Goal: Task Accomplishment & Management: Manage account settings

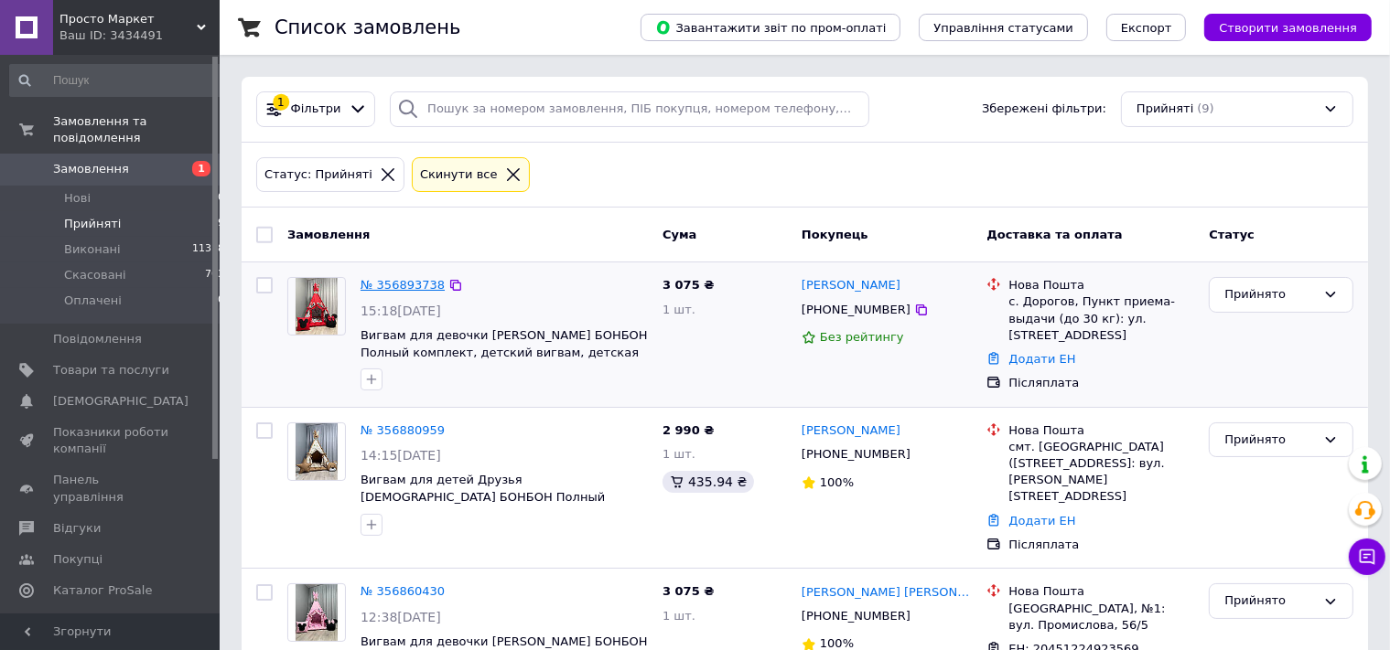
click at [401, 284] on link "№ 356893738" at bounding box center [402, 285] width 84 height 14
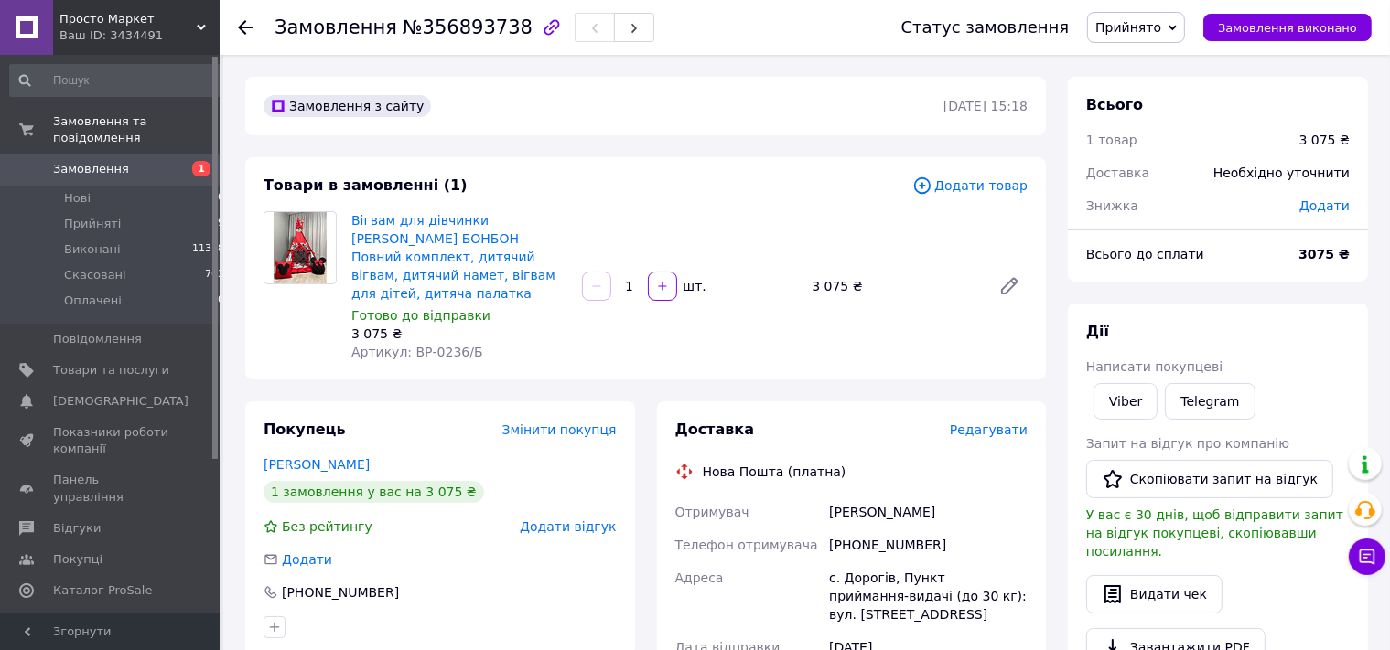
click at [963, 180] on span "Додати товар" at bounding box center [969, 186] width 115 height 20
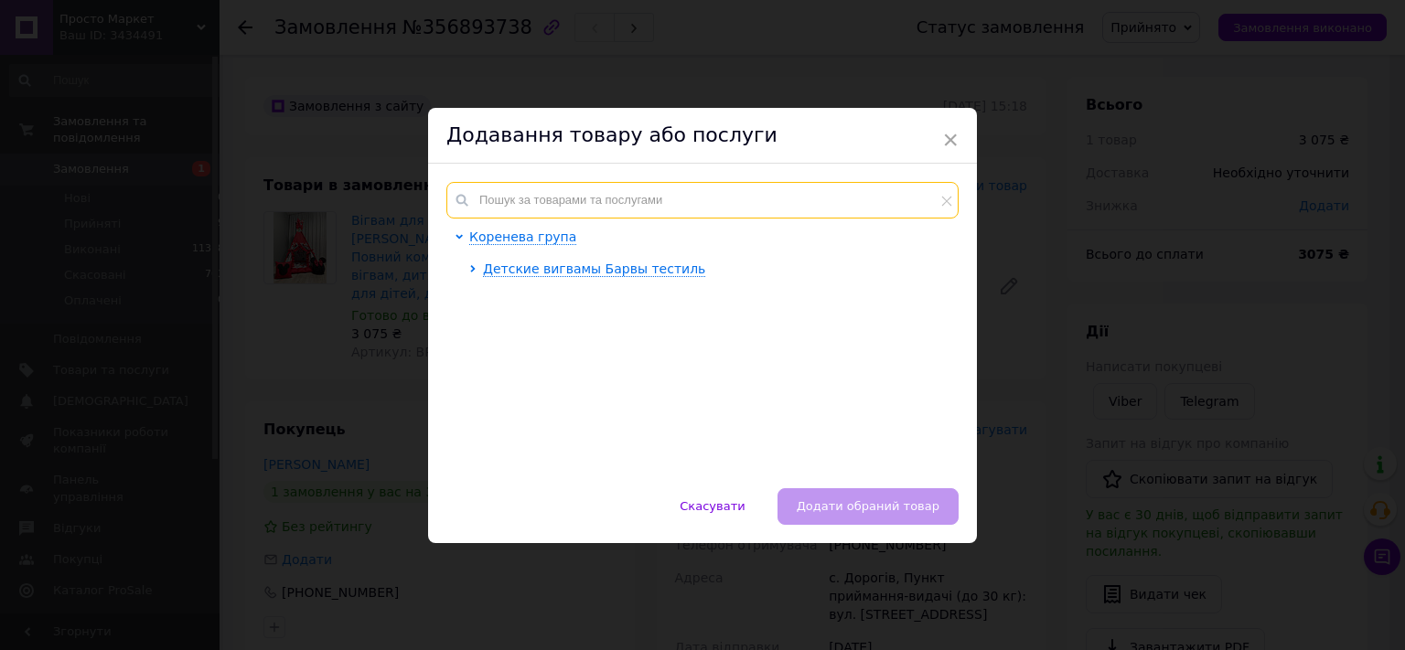
click at [570, 208] on input "text" at bounding box center [702, 200] width 512 height 37
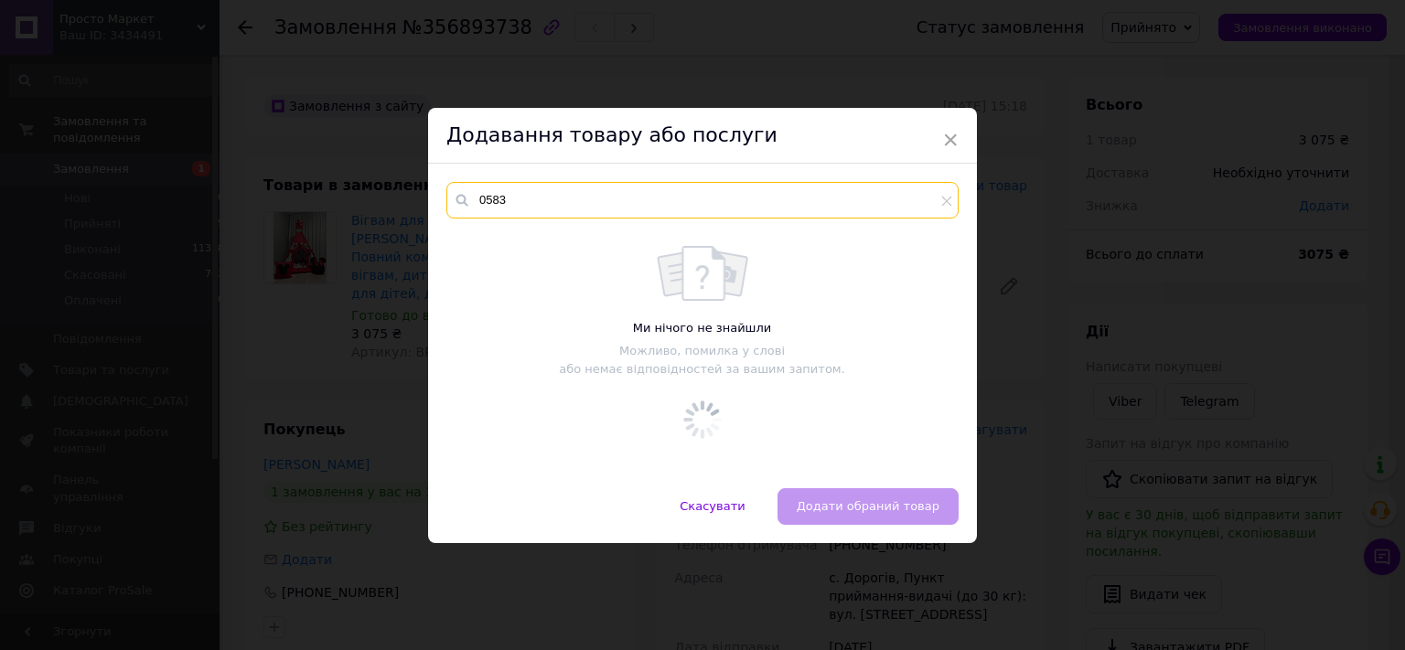
type input "0583"
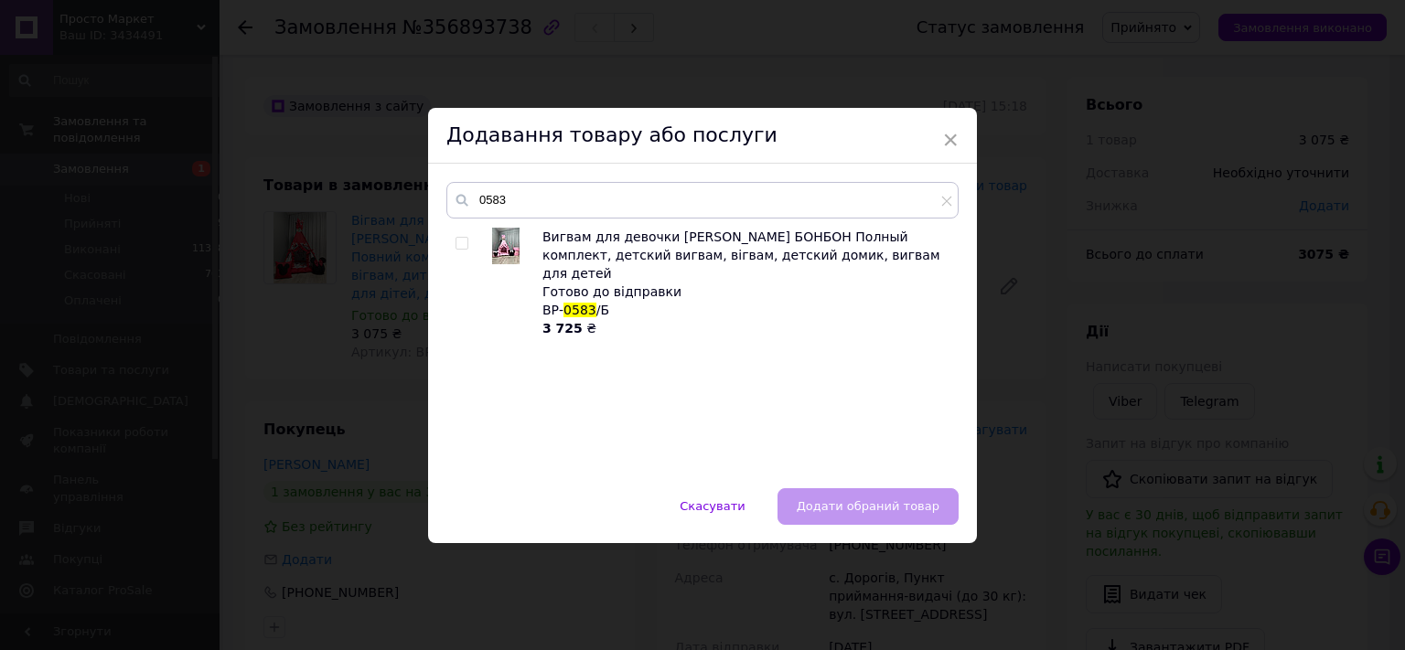
click at [459, 243] on input "checkbox" at bounding box center [462, 244] width 12 height 12
checkbox input "true"
click at [825, 504] on span "Додати обраний товар" at bounding box center [868, 506] width 143 height 14
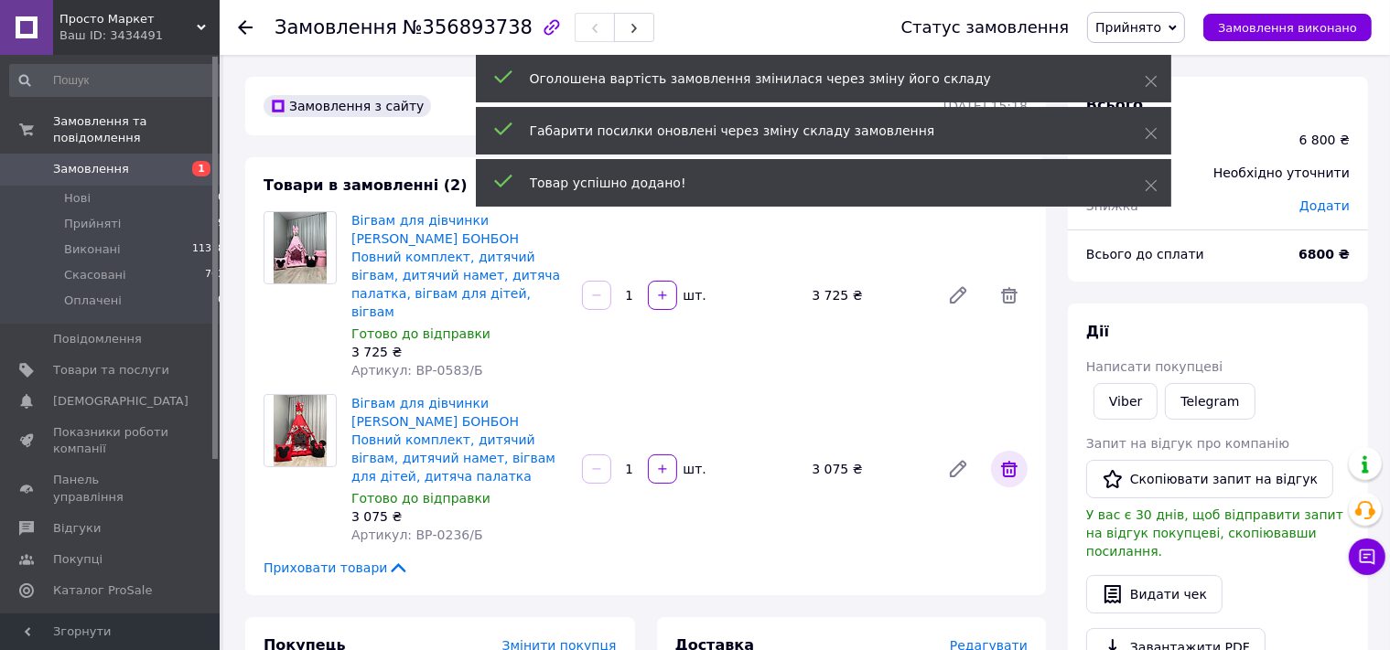
click at [1006, 458] on icon at bounding box center [1009, 469] width 22 height 22
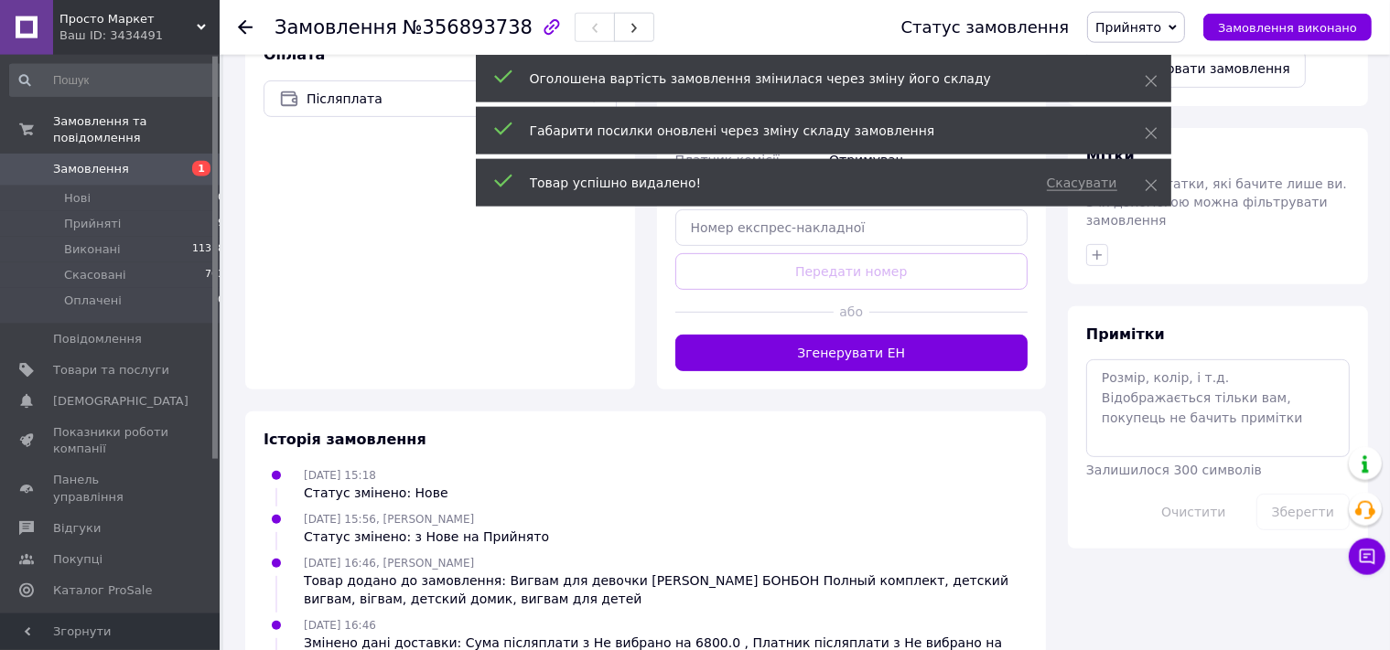
scroll to position [662, 0]
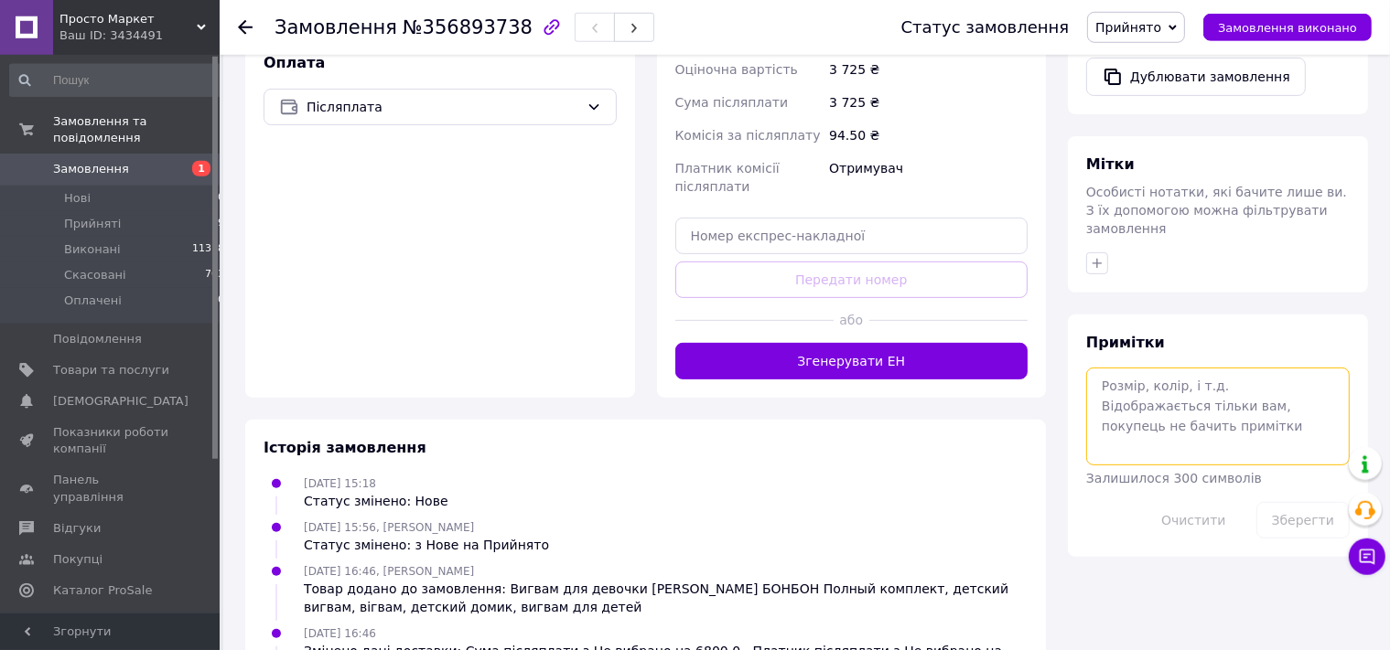
click at [1131, 368] on textarea at bounding box center [1217, 416] width 263 height 97
type textarea "+ 100 розбірний каркас Разом: 3825"
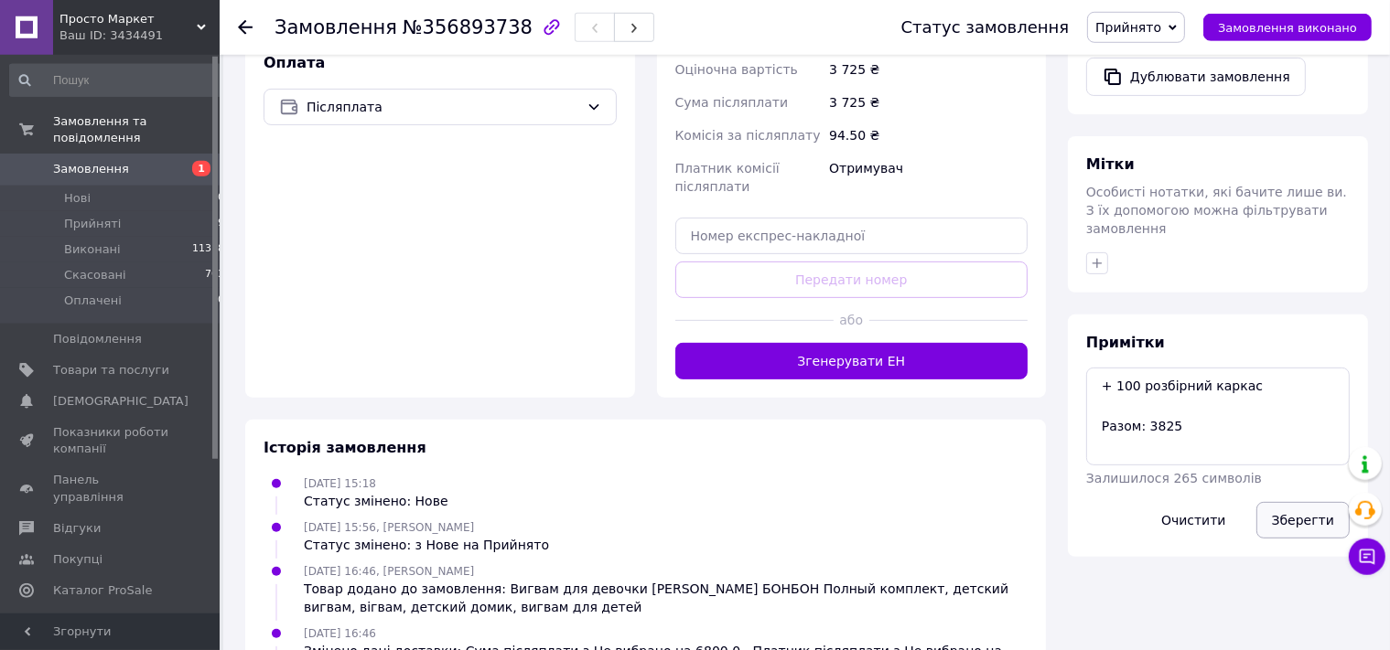
click at [1311, 502] on button "Зберегти" at bounding box center [1302, 520] width 93 height 37
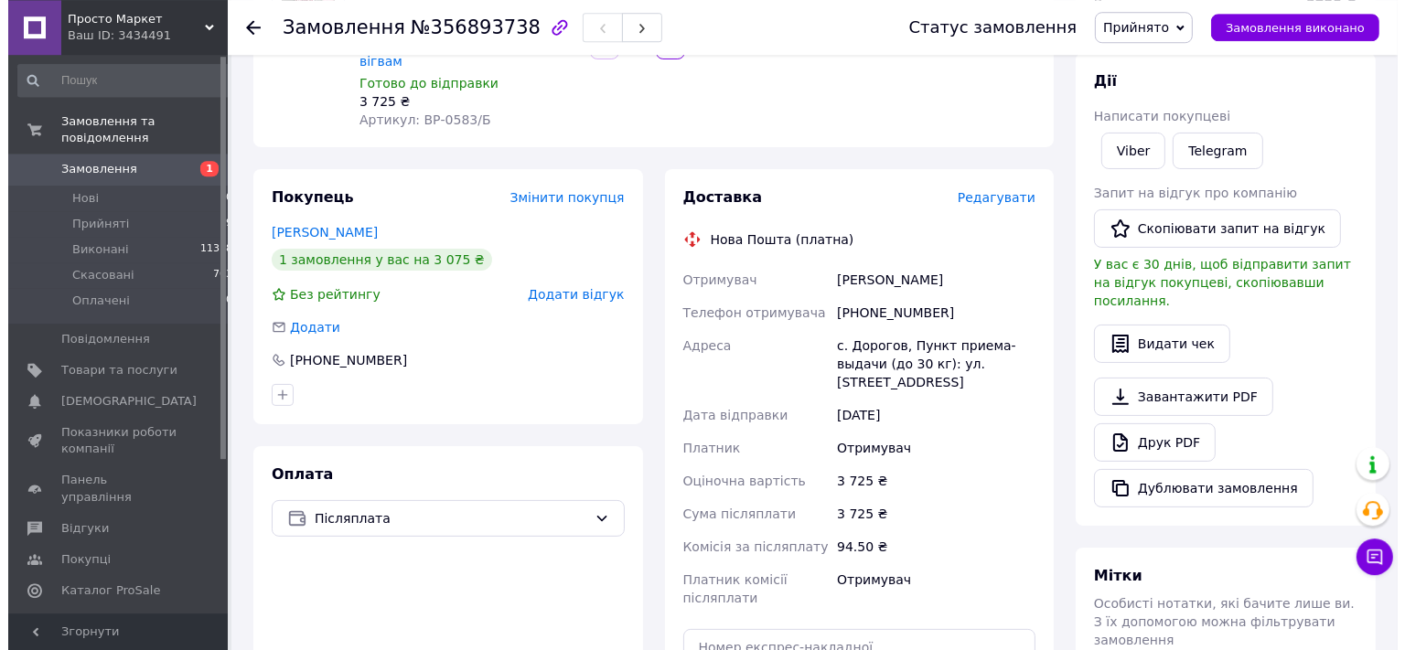
scroll to position [257, 0]
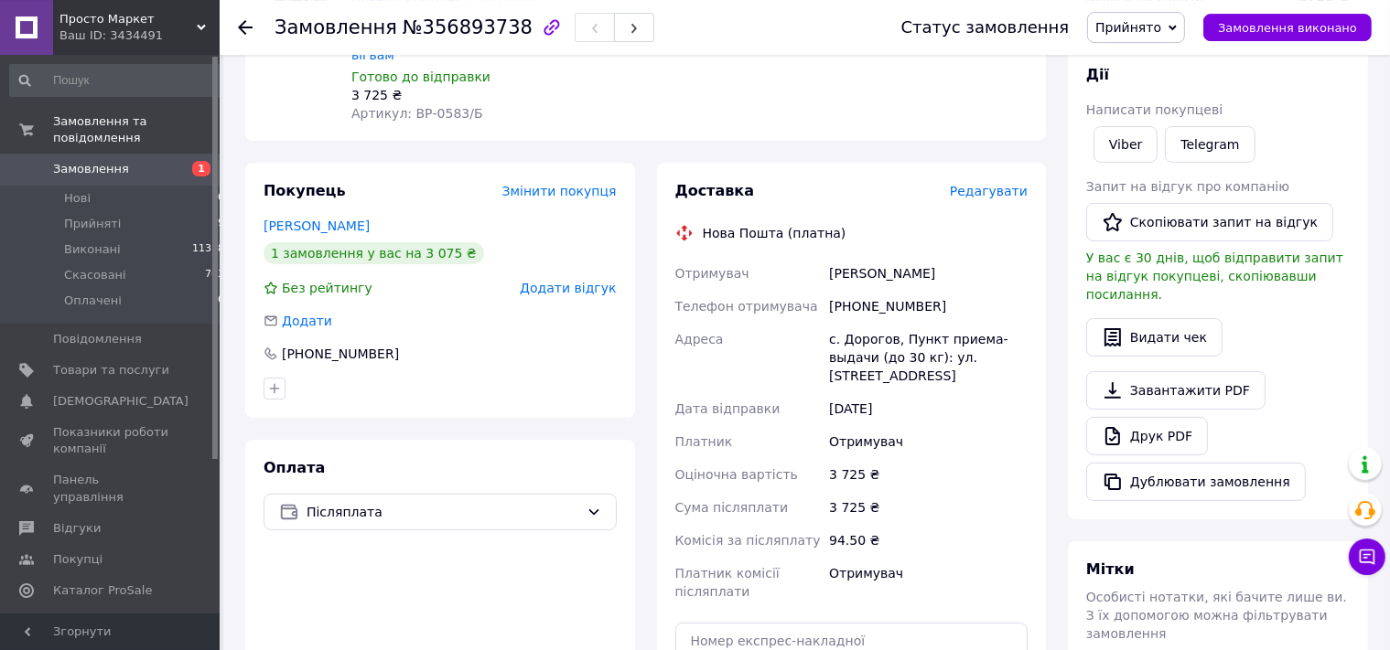
click at [993, 184] on span "Редагувати" at bounding box center [989, 191] width 78 height 15
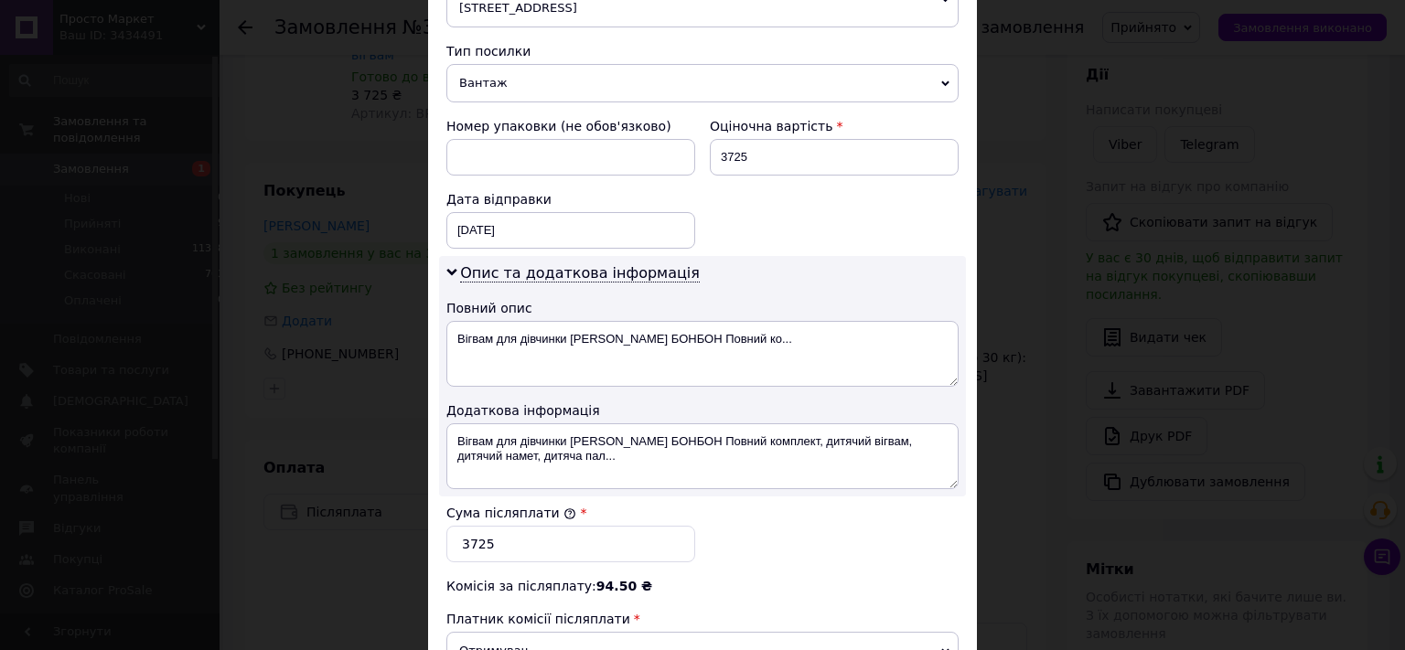
scroll to position [710, 0]
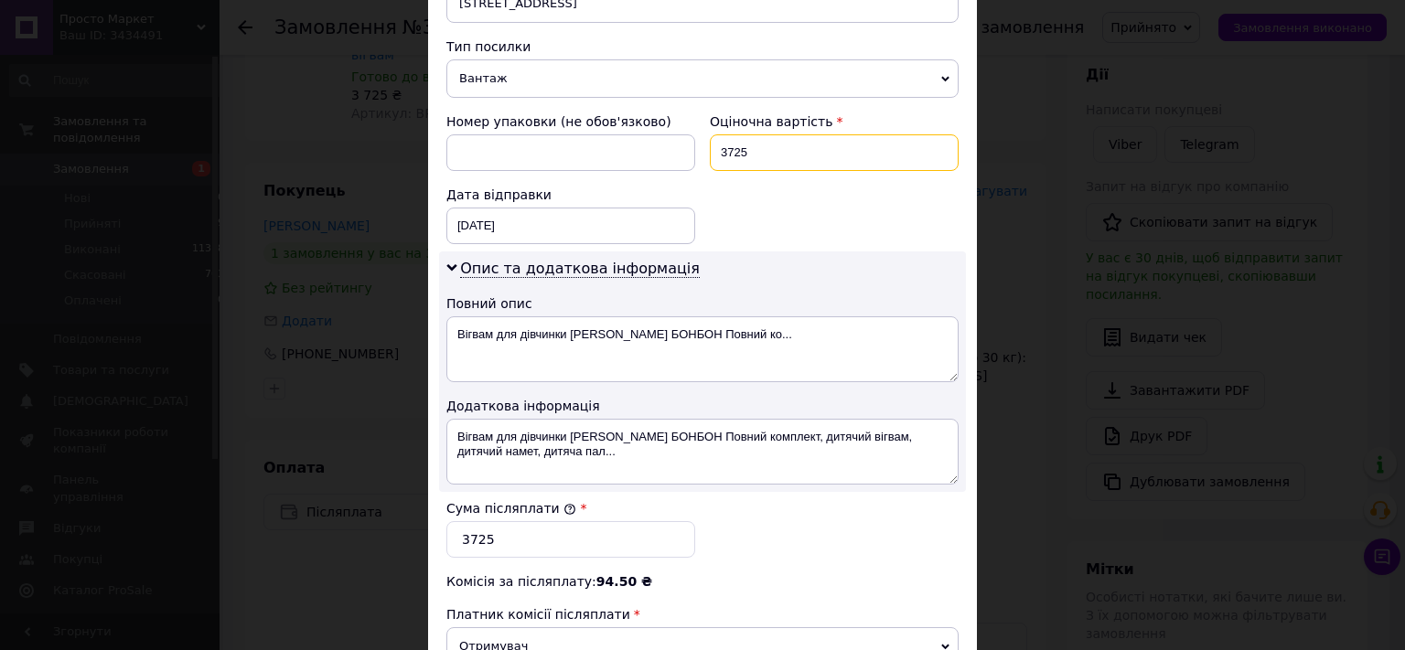
click at [725, 136] on input "3725" at bounding box center [834, 152] width 249 height 37
type input "3825"
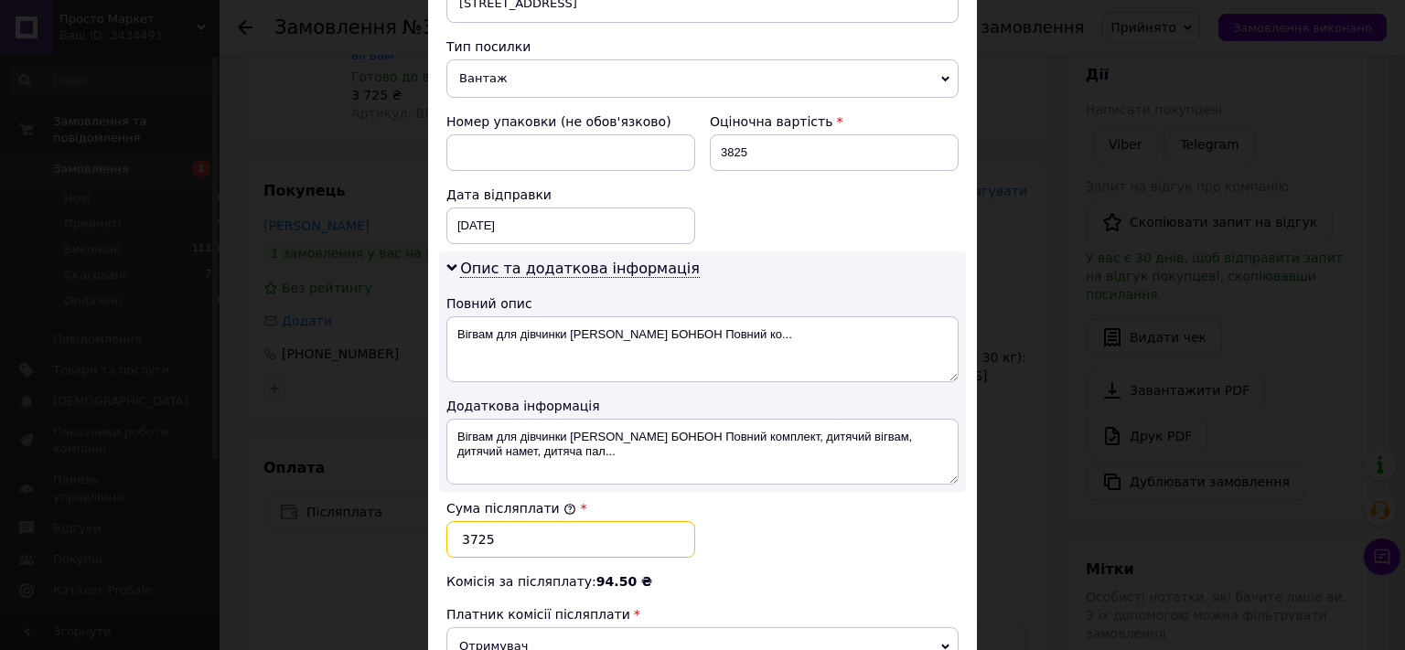
click at [468, 521] on input "3725" at bounding box center [570, 539] width 249 height 37
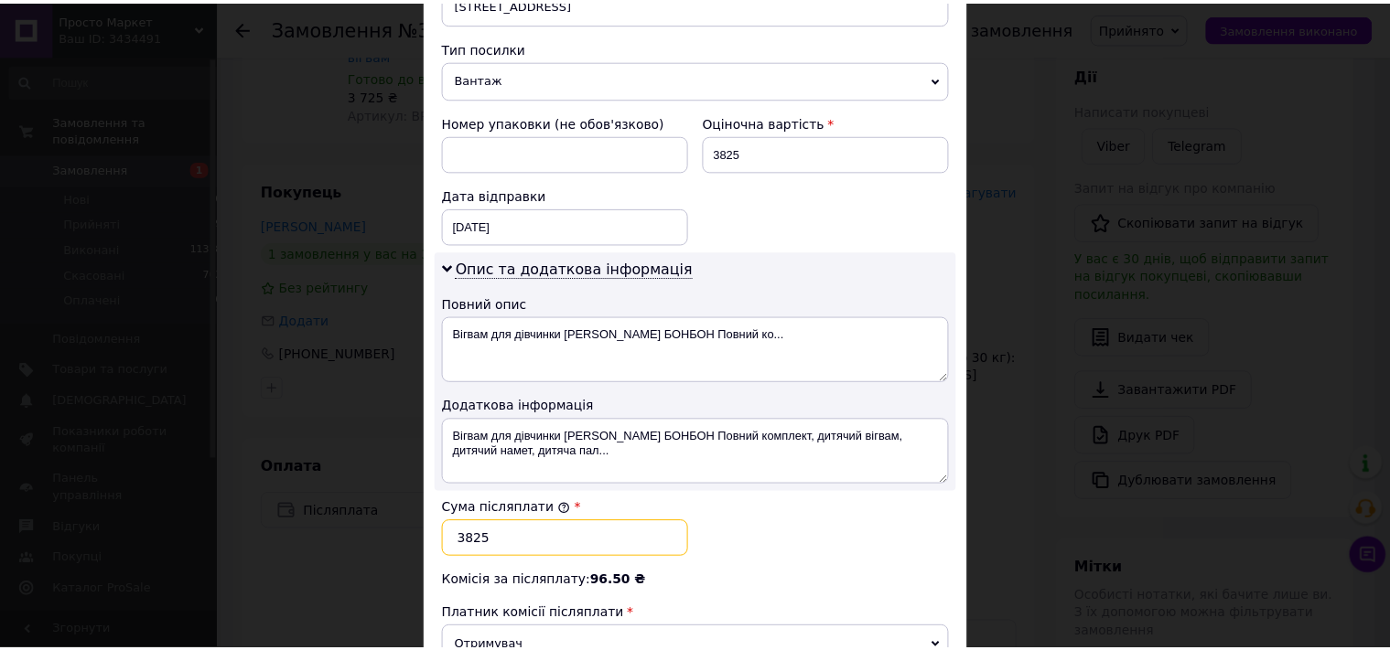
scroll to position [944, 0]
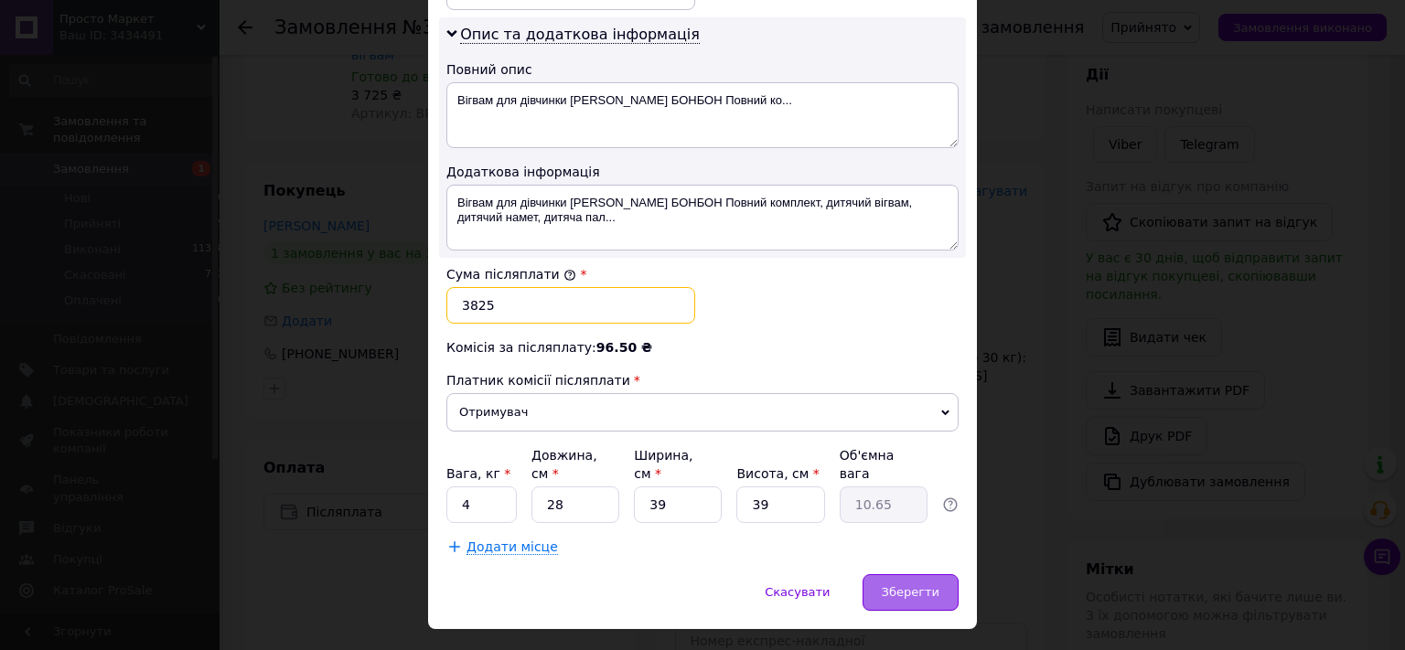
type input "3825"
click at [921, 585] on span "Зберегти" at bounding box center [911, 592] width 58 height 14
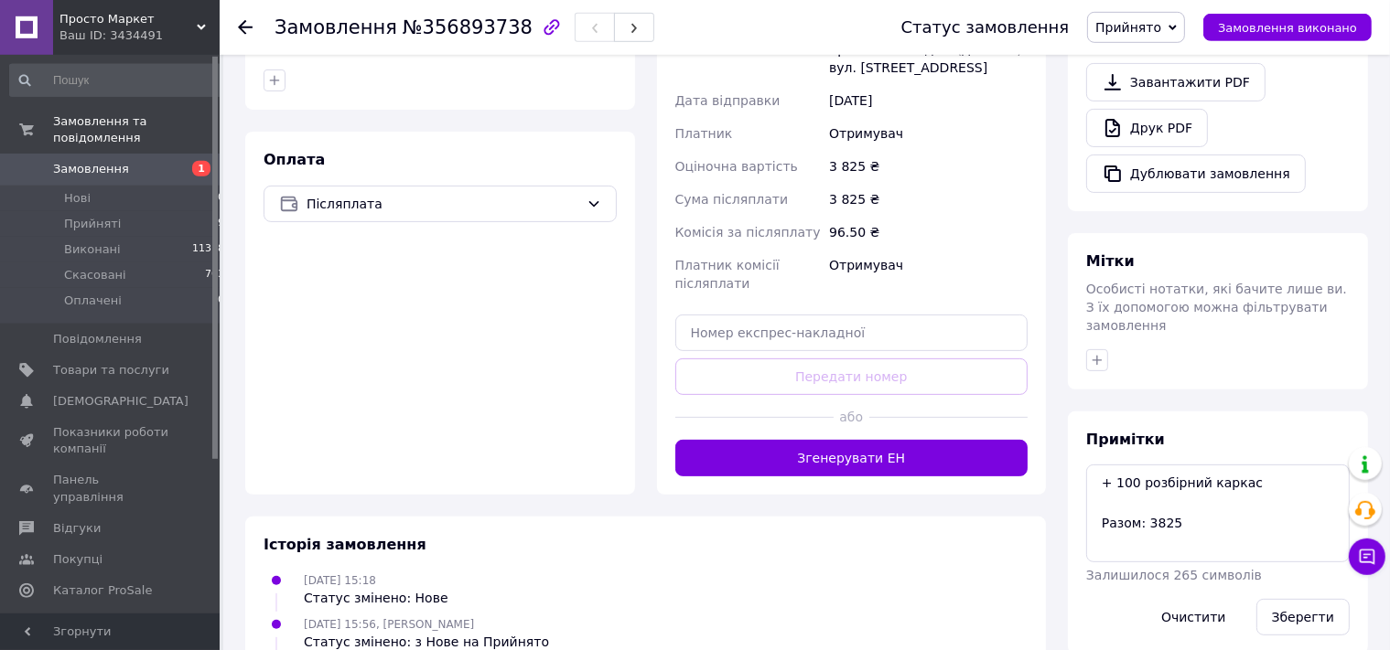
scroll to position [563, 0]
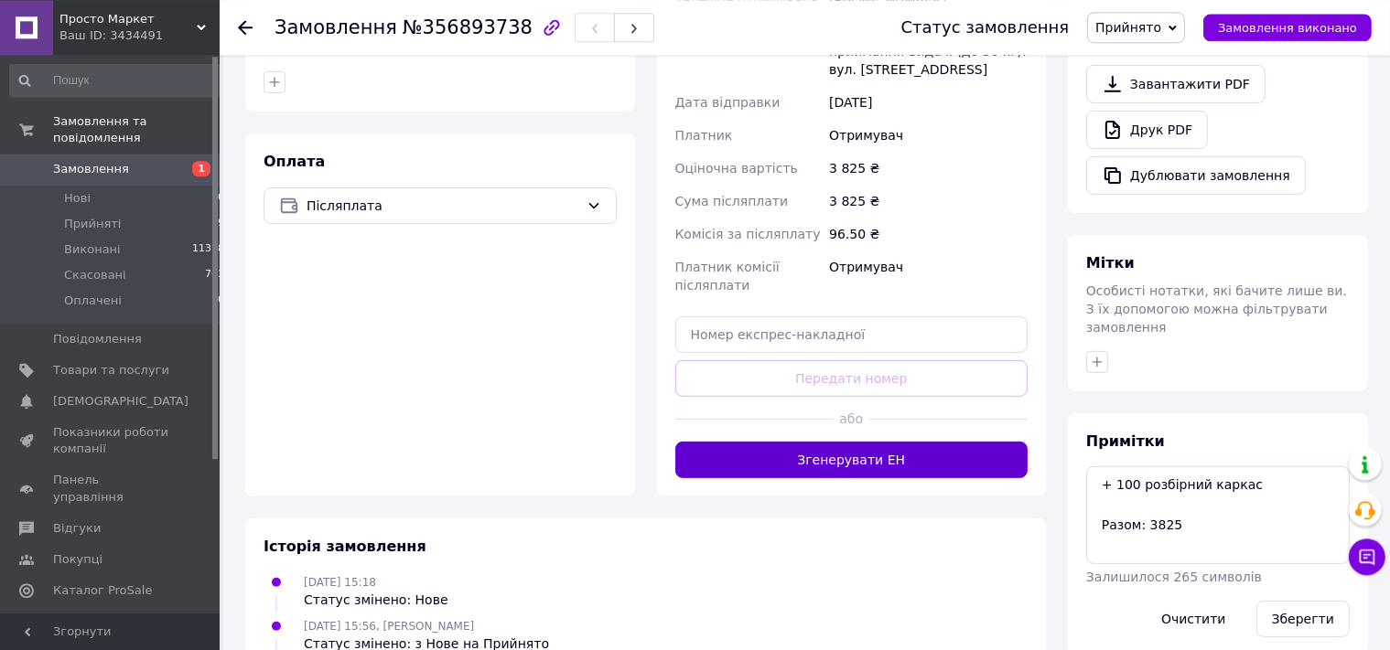
click at [837, 442] on button "Згенерувати ЕН" at bounding box center [851, 460] width 353 height 37
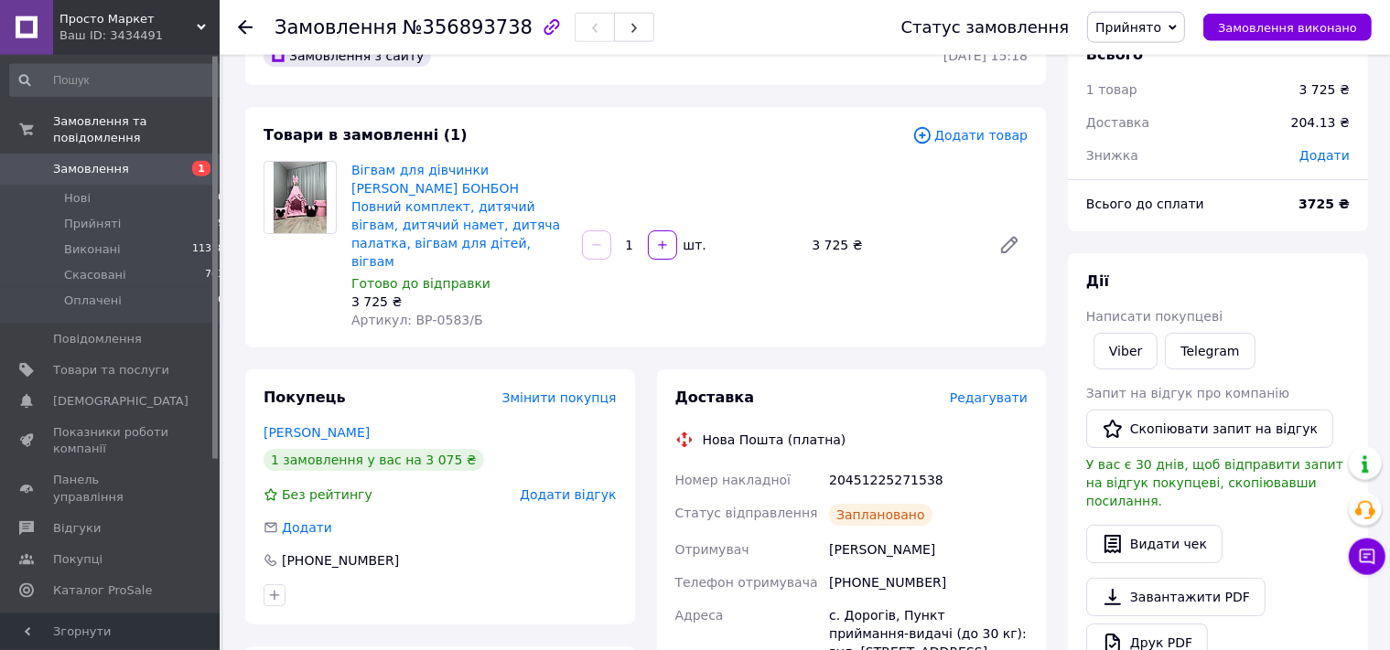
scroll to position [55, 0]
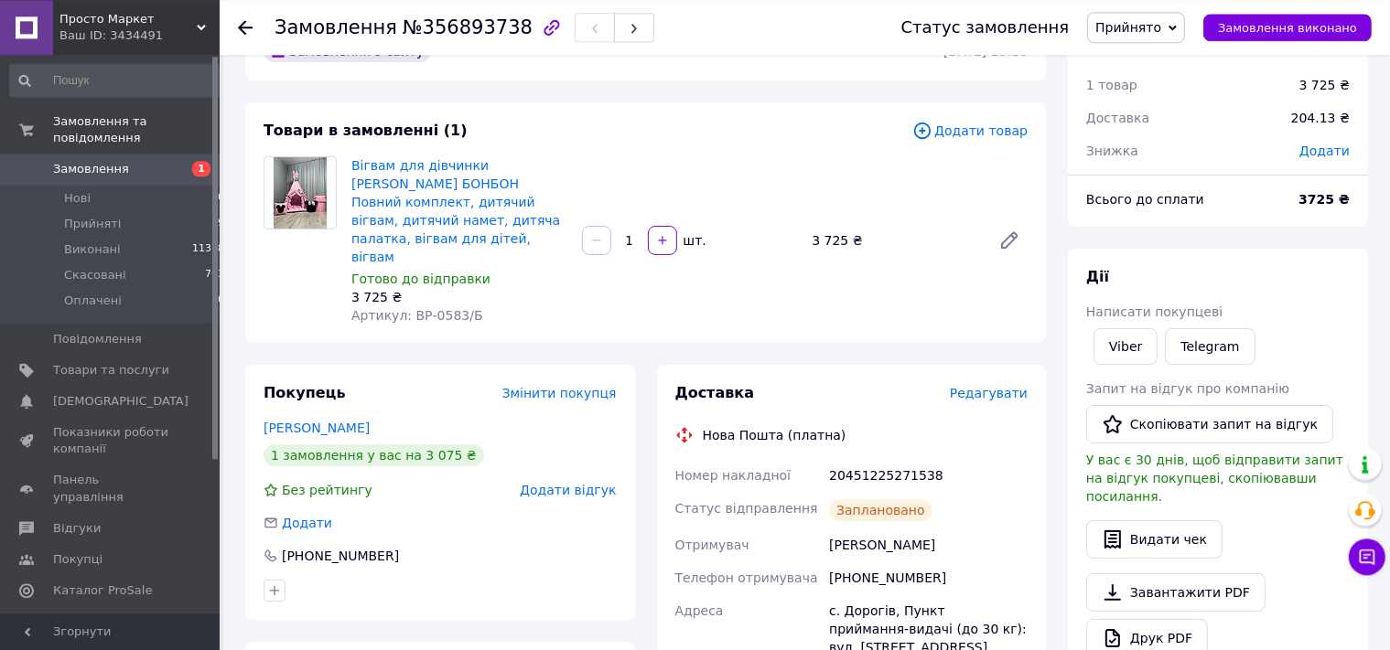
click at [1142, 271] on div "Дії" at bounding box center [1217, 277] width 263 height 21
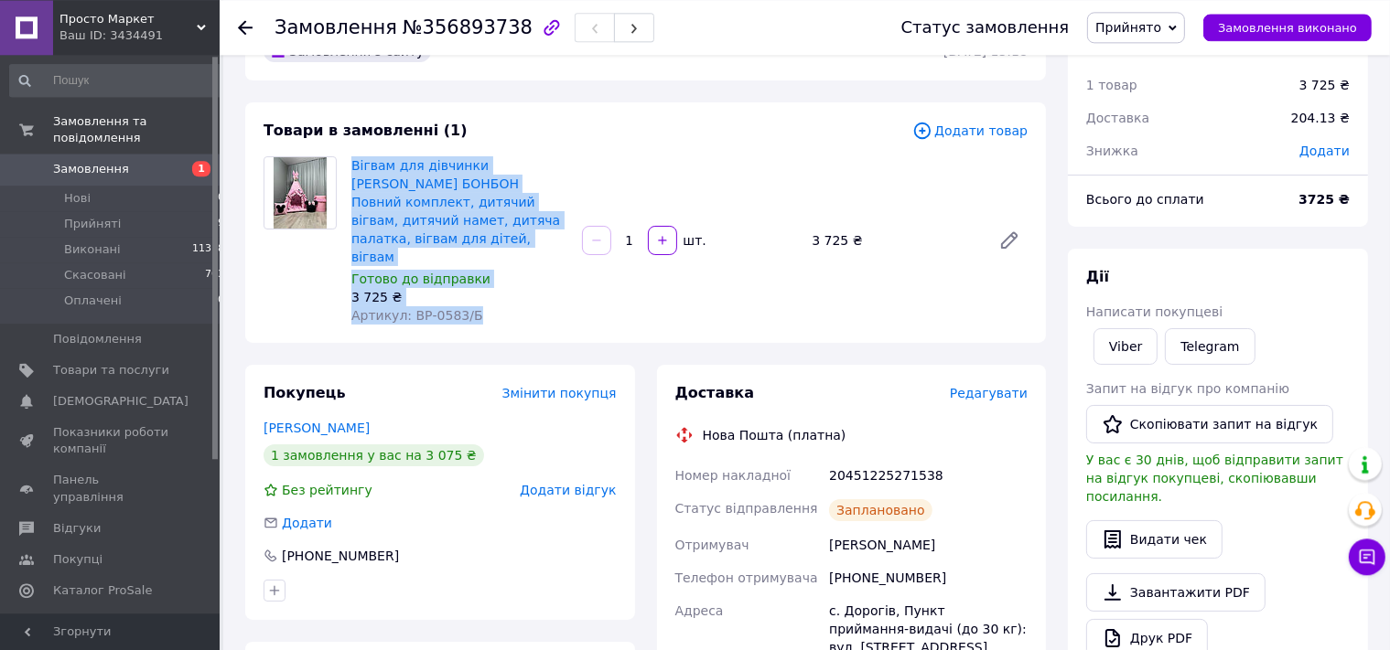
drag, startPoint x: 485, startPoint y: 282, endPoint x: 349, endPoint y: 169, distance: 176.0
click at [349, 169] on div "Вігвам для дівчинки [PERSON_NAME] БОНБОН Повний комплект, дитячий вігвам, дитяч…" at bounding box center [459, 241] width 231 height 176
copy div "Вігвам для дівчинки [PERSON_NAME] БОНБОН Повний комплект, дитячий вігвам, дитяч…"
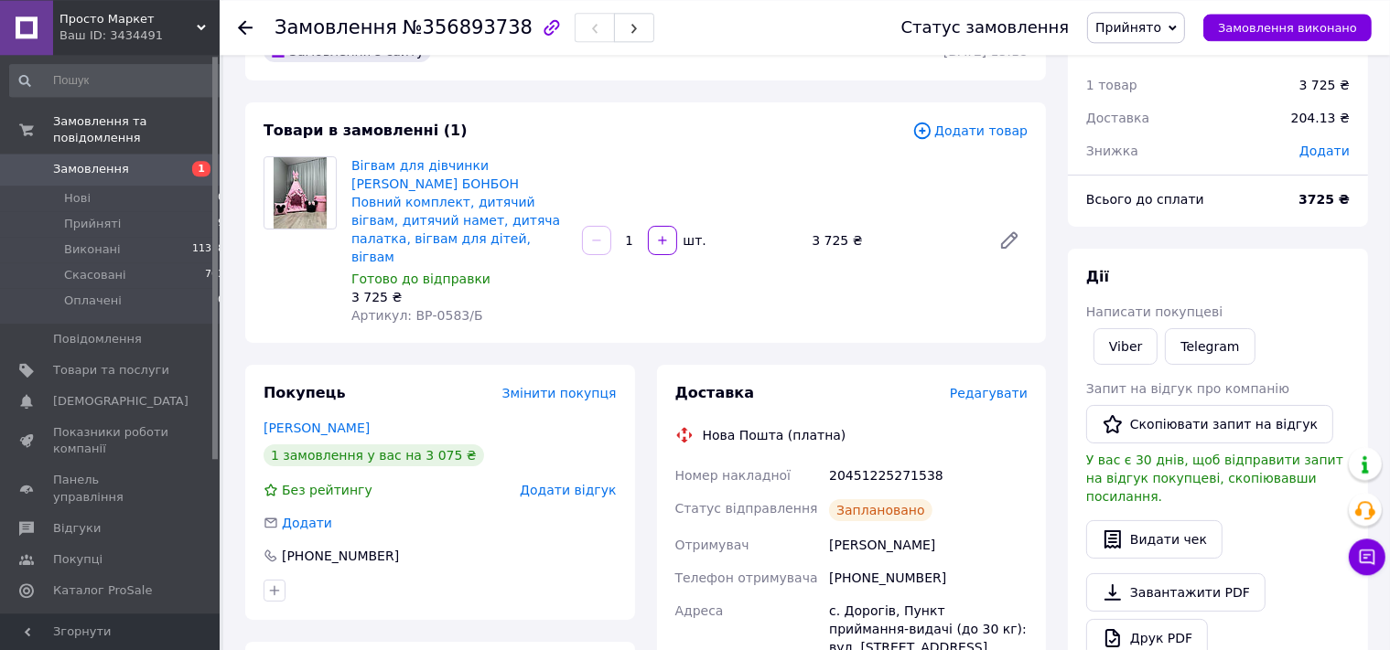
click at [1304, 532] on div "Видати чек" at bounding box center [1217, 540] width 263 height 38
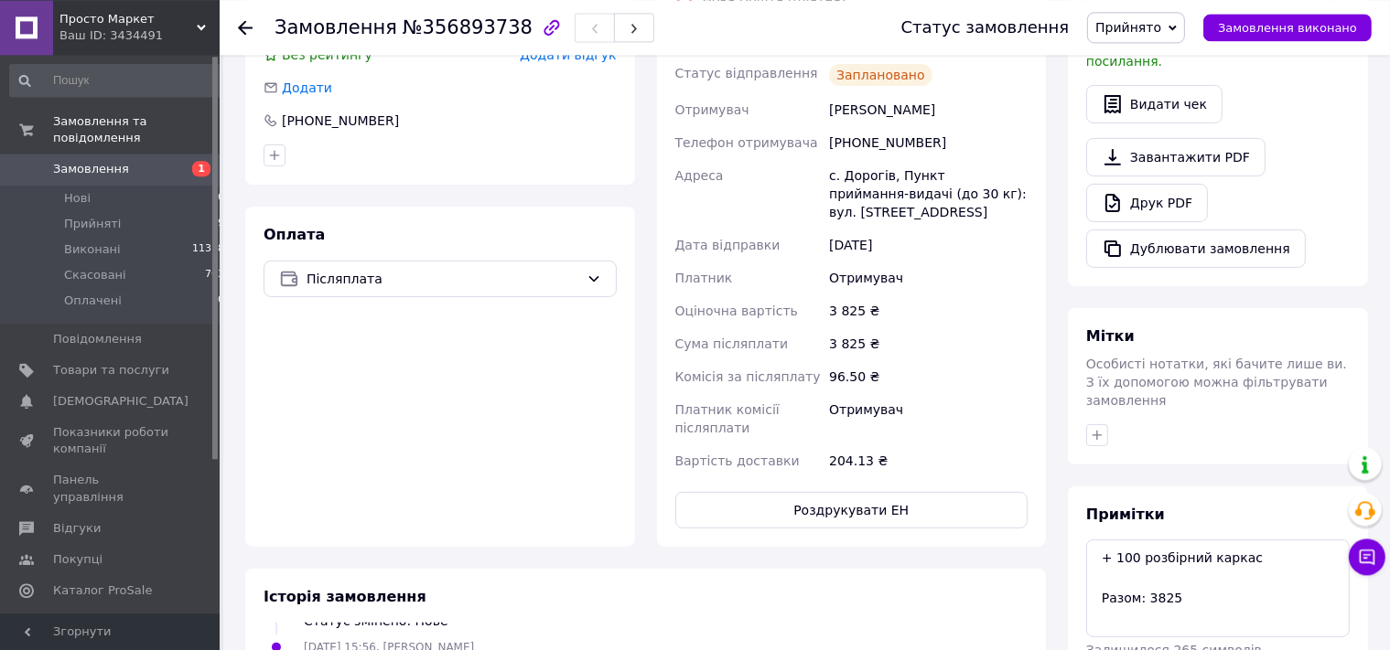
scroll to position [671, 0]
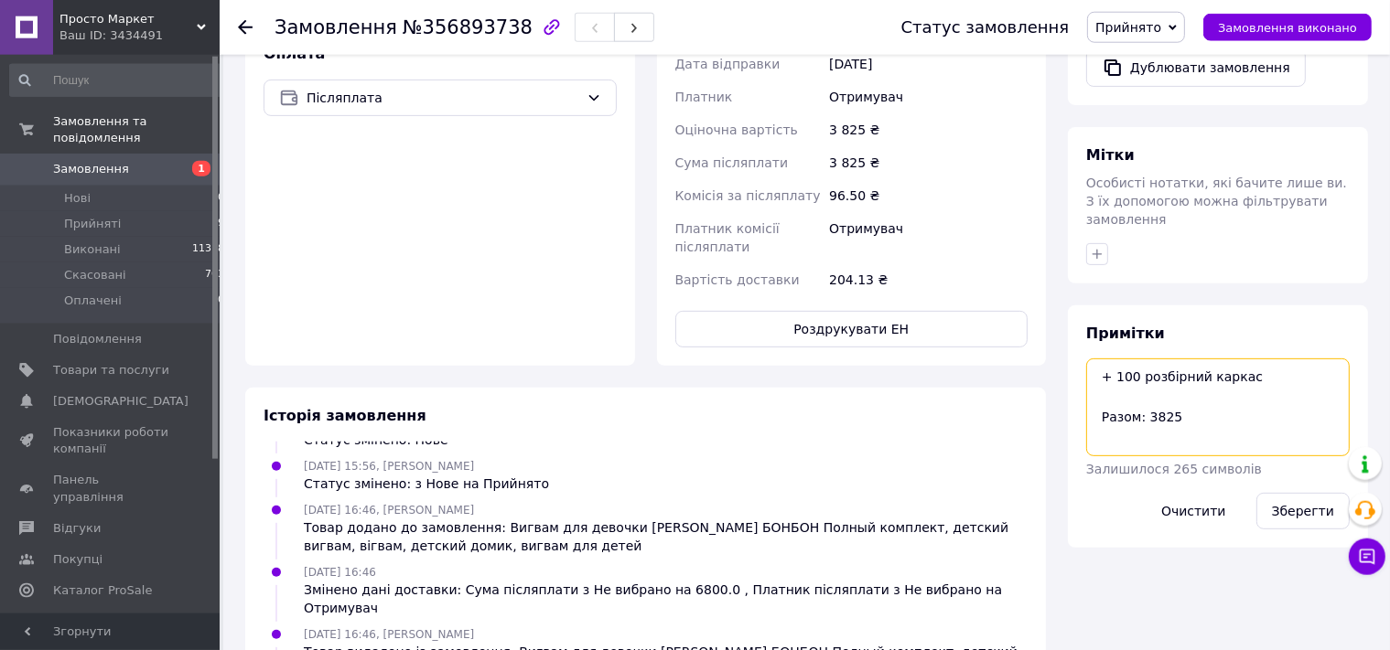
drag, startPoint x: 1179, startPoint y: 395, endPoint x: 1089, endPoint y: 338, distance: 106.6
click at [1089, 359] on textarea "+ 100 розбірний каркас Разом: 3825" at bounding box center [1217, 407] width 263 height 97
click at [1143, 538] on div "Всього 1 товар 3 725 ₴ Доставка 204.13 ₴ Знижка Додати Всього до сплати 3725 ₴ …" at bounding box center [1218, 207] width 322 height 1604
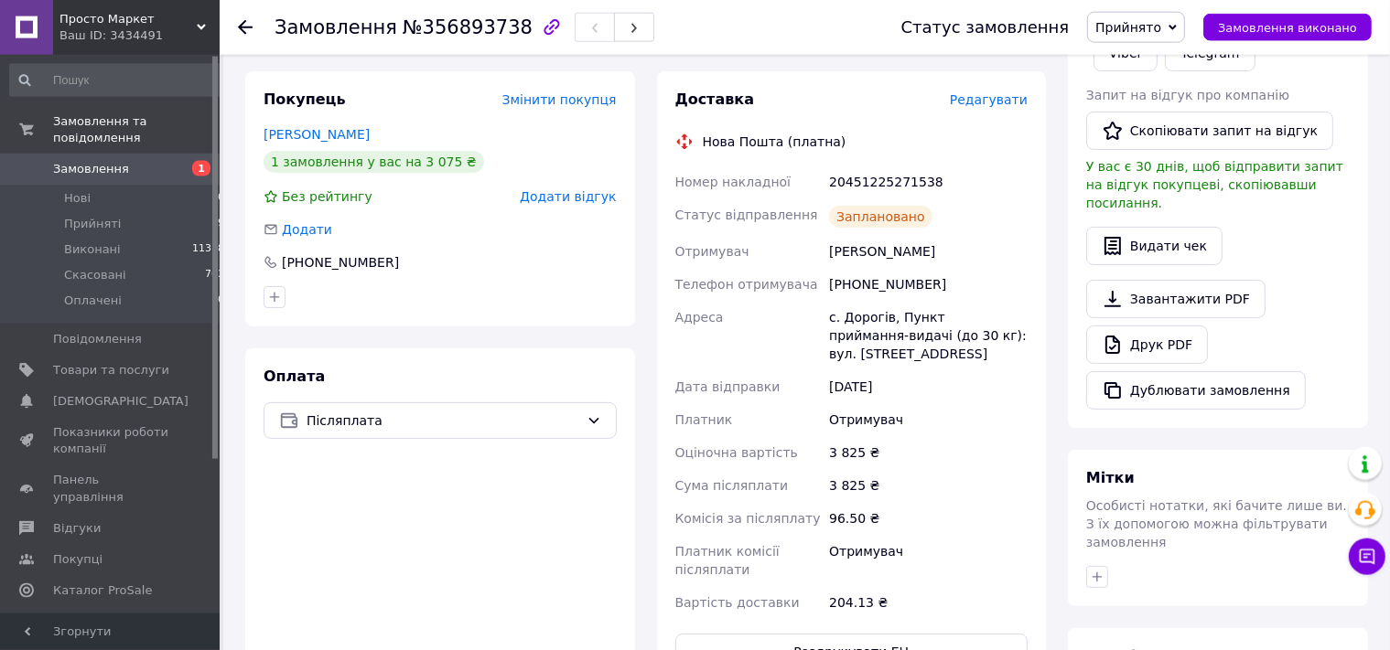
scroll to position [351, 0]
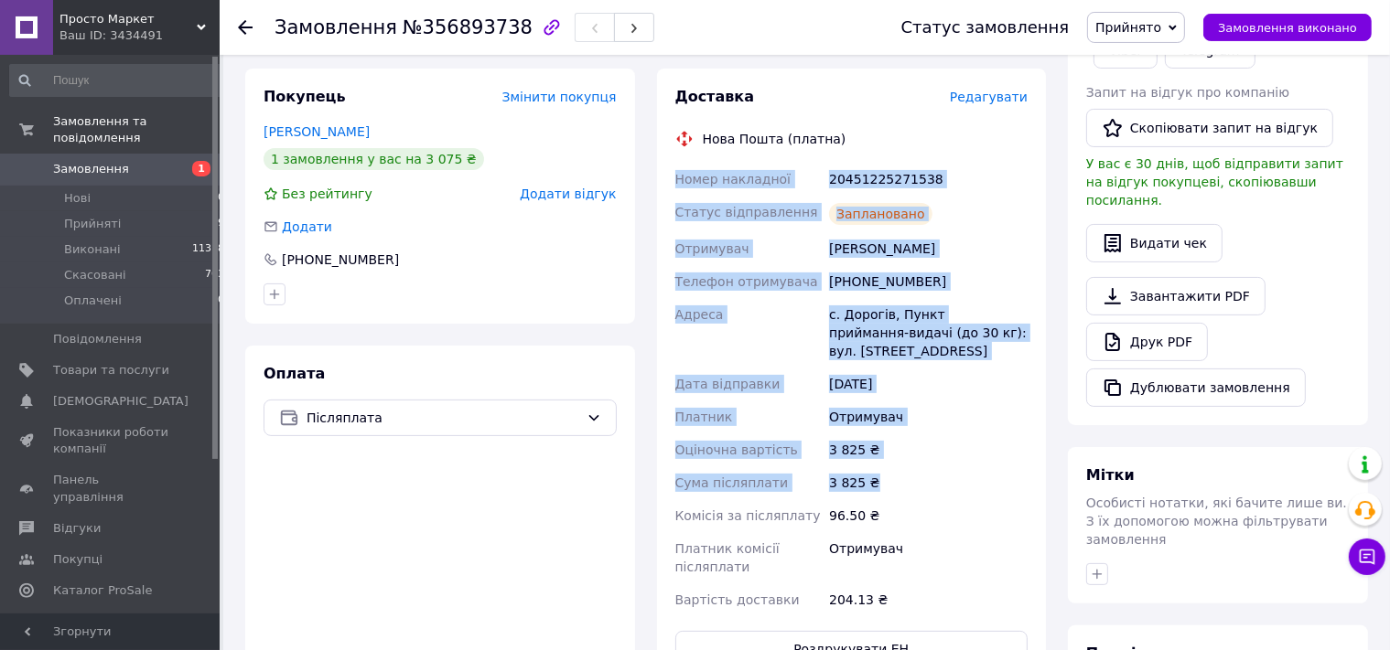
drag, startPoint x: 675, startPoint y: 145, endPoint x: 885, endPoint y: 445, distance: 365.9
click at [885, 445] on div "Номер накладної 20451225271538 Статус відправлення Заплановано Отримувач [PERSO…" at bounding box center [851, 390] width 360 height 454
copy div "Номер накладної 20451225271538 Статус відправлення Заплановано Отримувач [PERSO…"
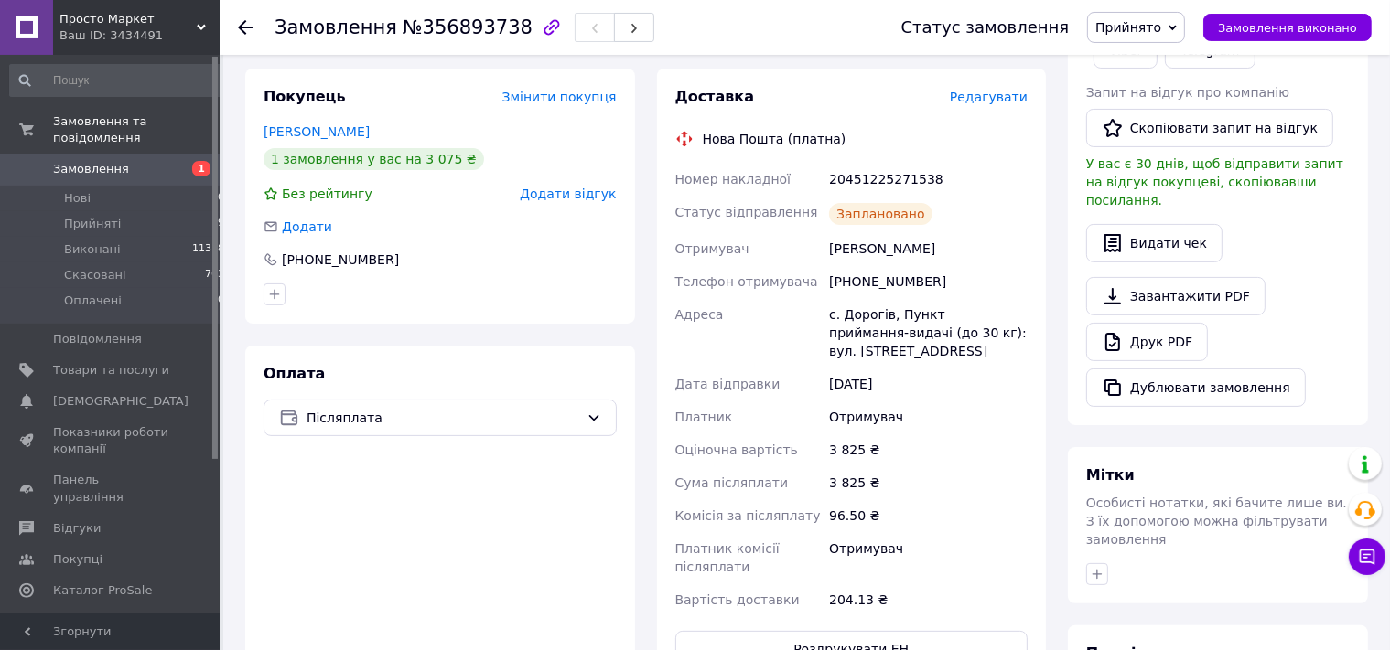
click at [1336, 277] on div "Завантажити PDF   Друк PDF   Дублювати замовлення" at bounding box center [1217, 342] width 263 height 130
click at [93, 216] on span "Прийняті" at bounding box center [92, 224] width 57 height 16
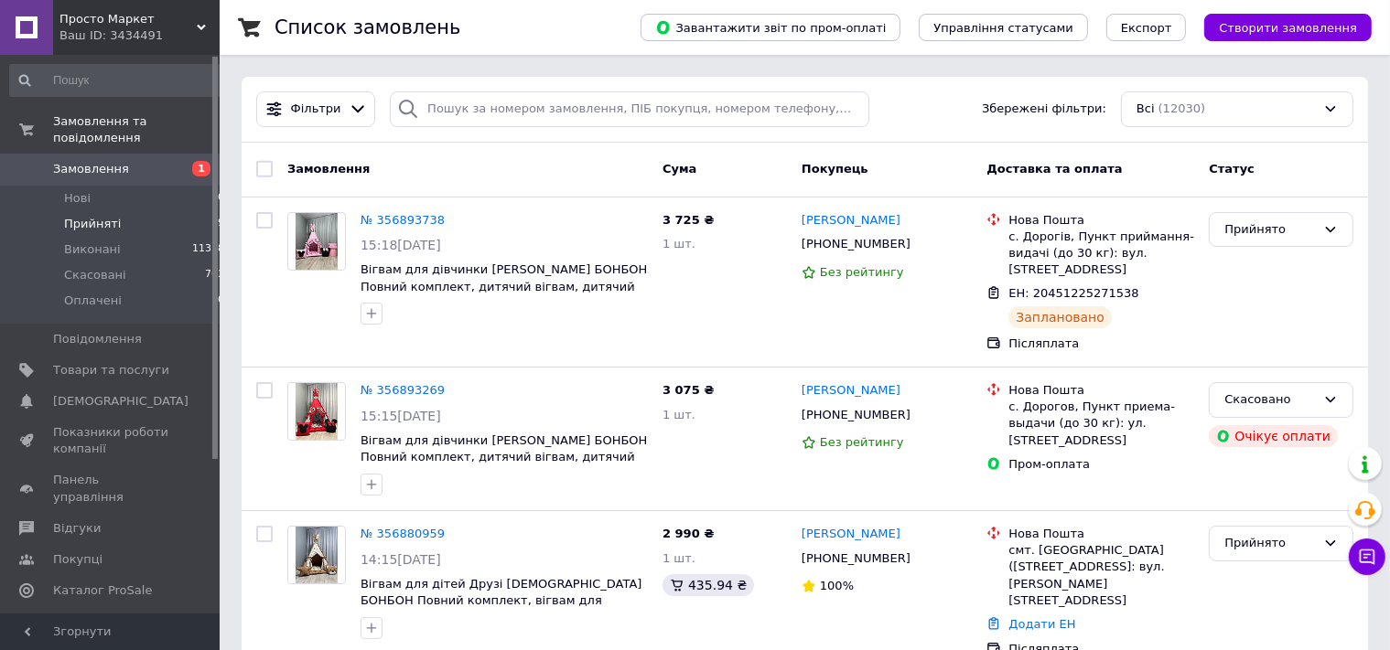
click at [82, 216] on span "Прийняті" at bounding box center [92, 224] width 57 height 16
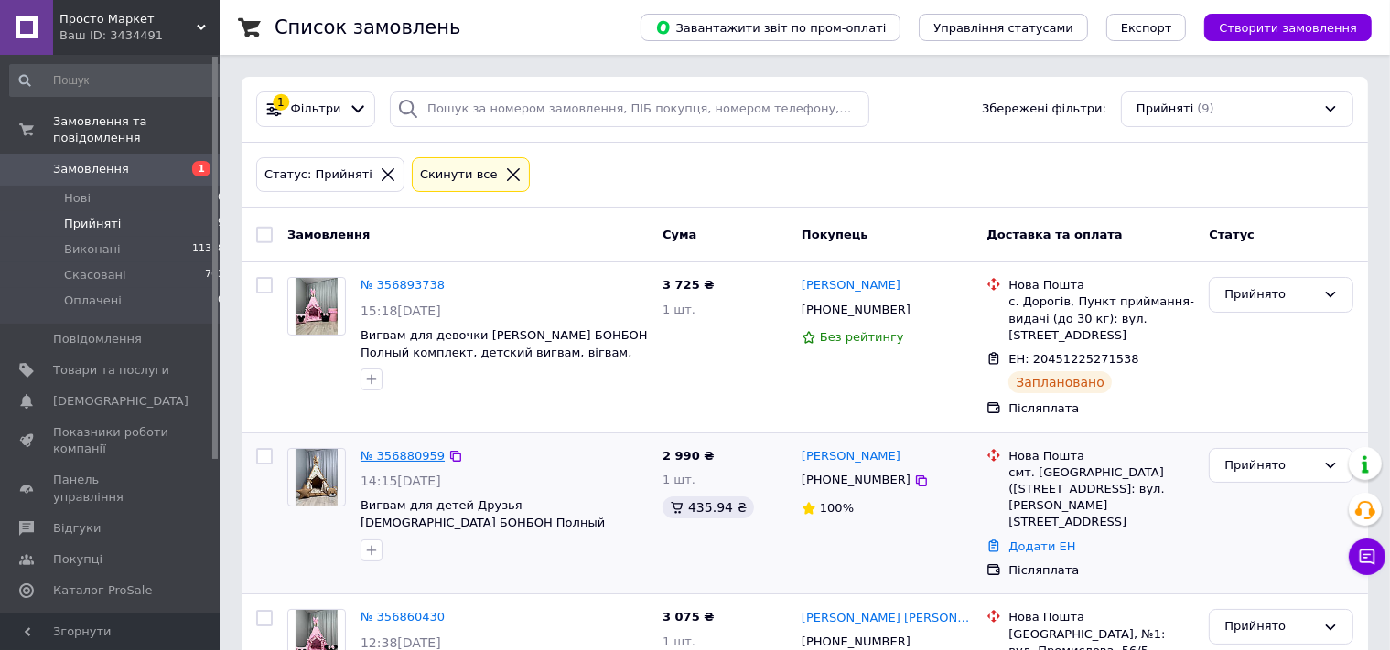
click at [404, 456] on link "№ 356880959" at bounding box center [402, 456] width 84 height 14
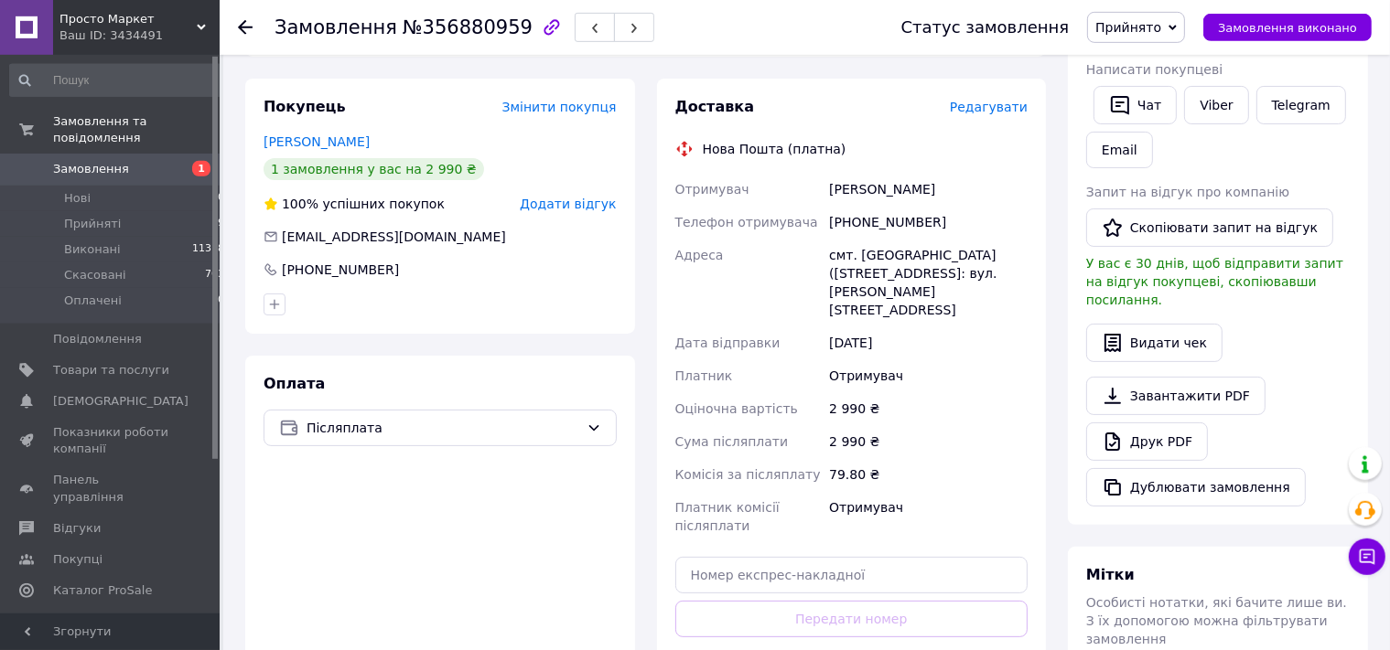
scroll to position [659, 0]
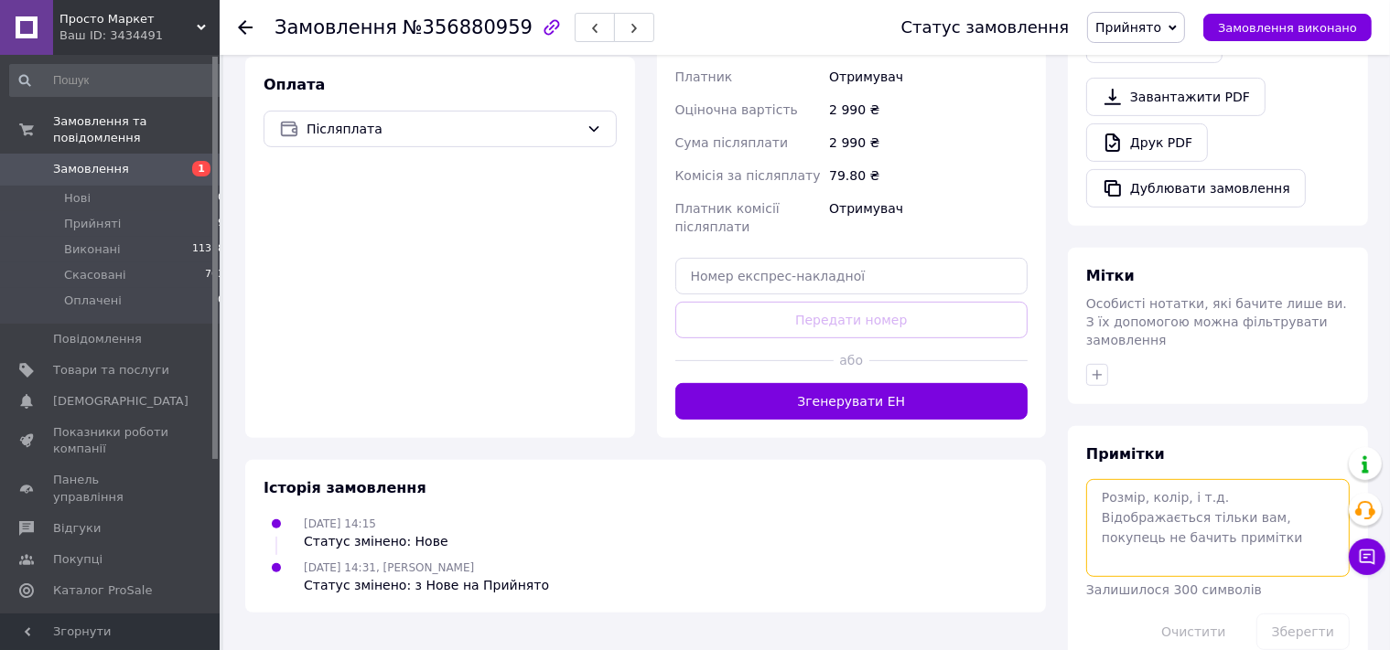
click at [1125, 486] on textarea at bounding box center [1217, 527] width 263 height 97
type textarea "+ 100 розбірний каркас Разом: 3090"
click at [1312, 614] on button "Зберегти" at bounding box center [1302, 632] width 93 height 37
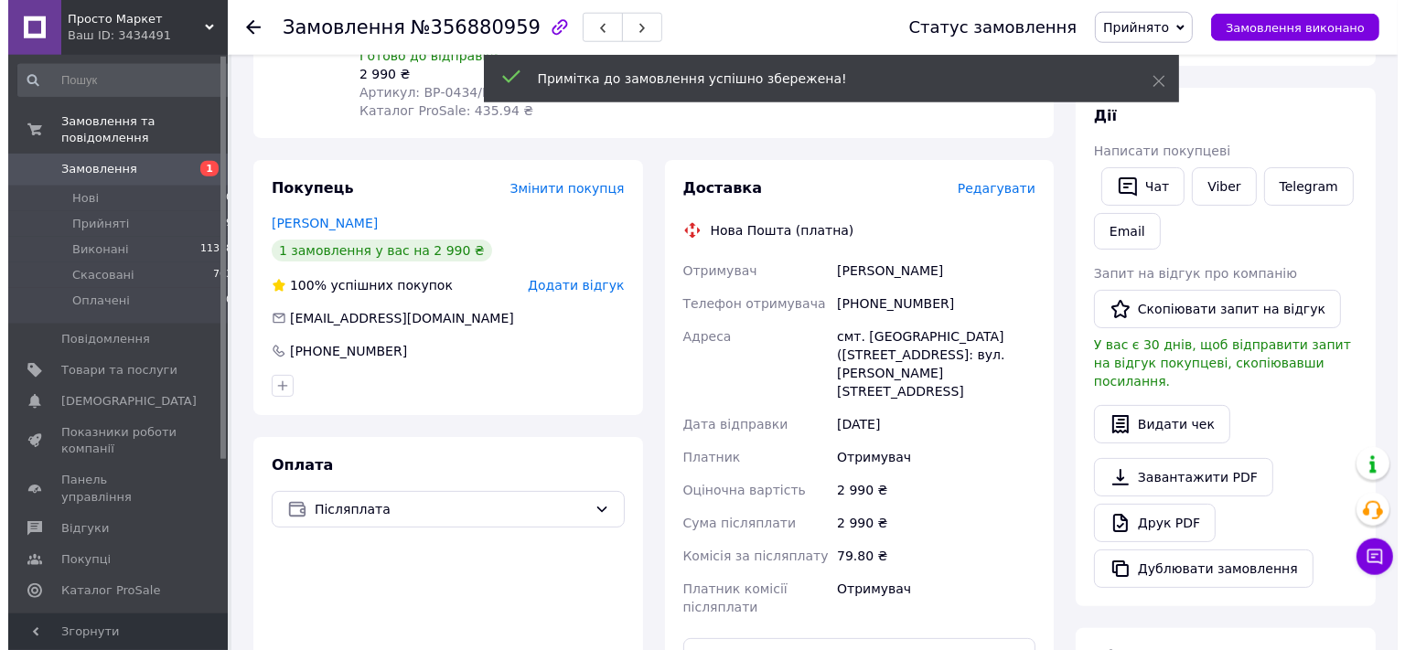
scroll to position [269, 0]
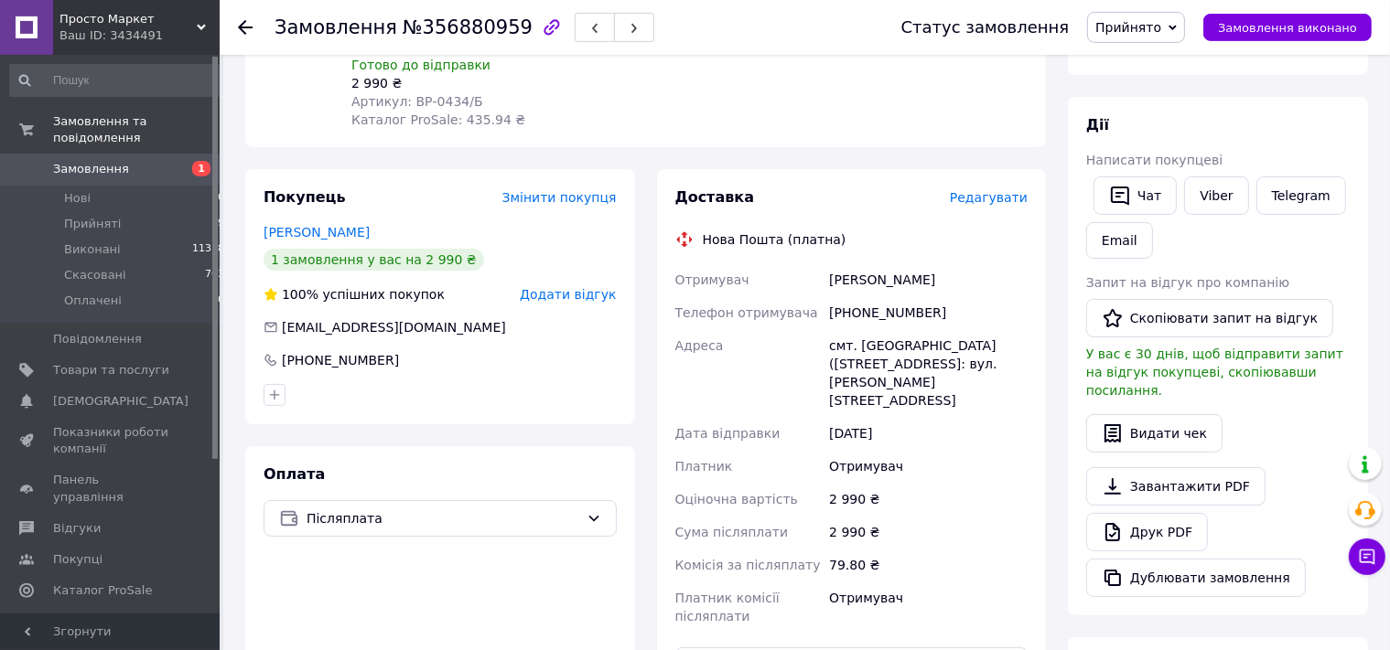
click at [982, 190] on span "Редагувати" at bounding box center [989, 197] width 78 height 15
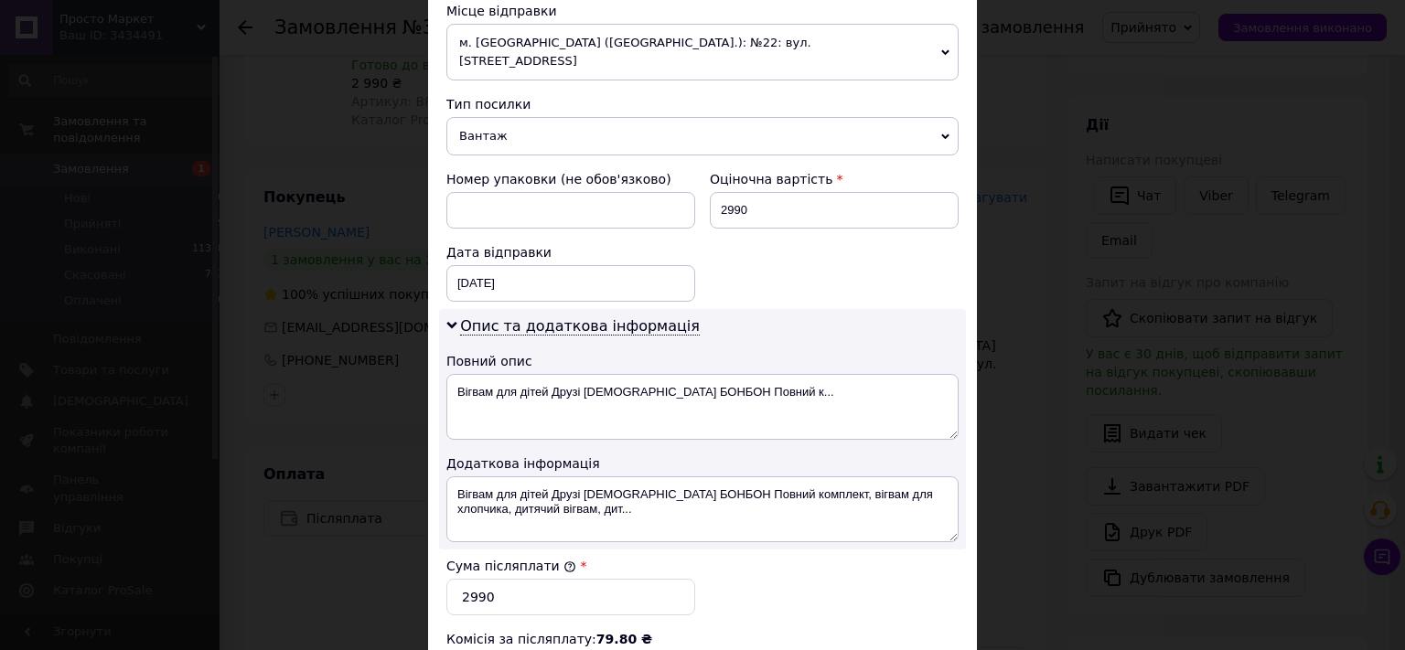
scroll to position [698, 0]
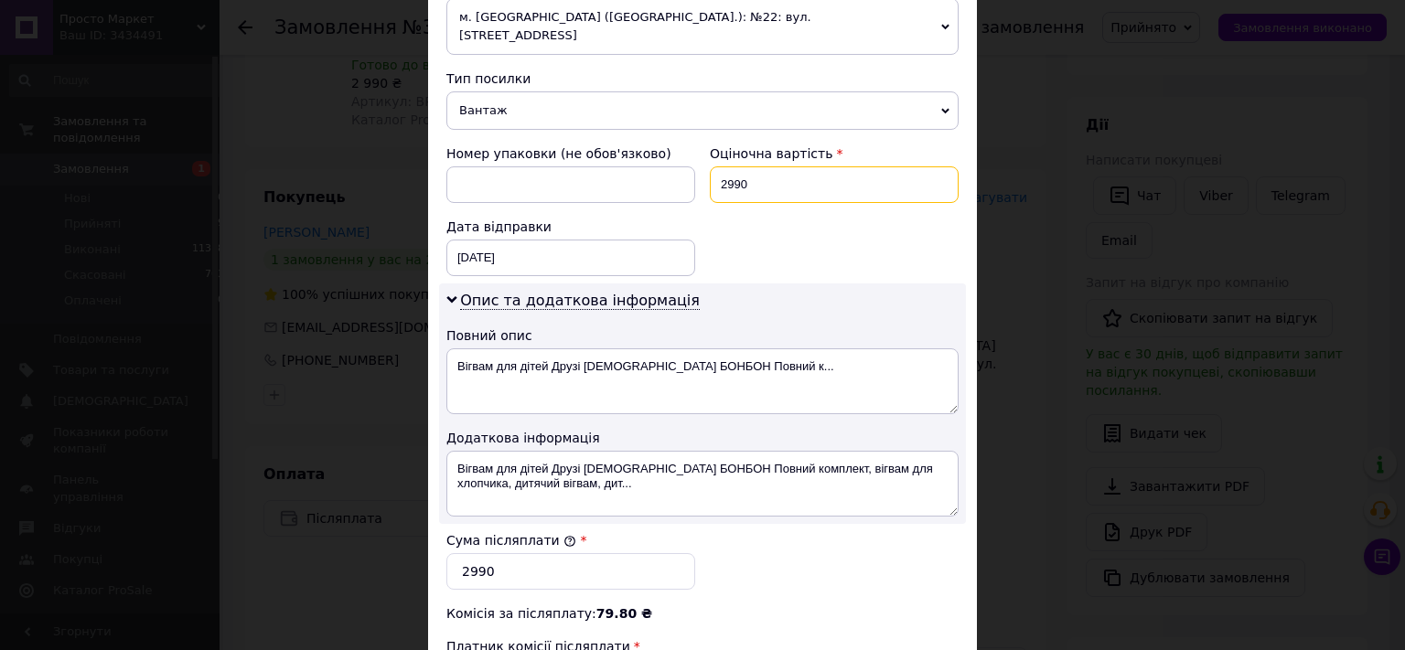
click at [743, 166] on input "2990" at bounding box center [834, 184] width 249 height 37
type input "3090"
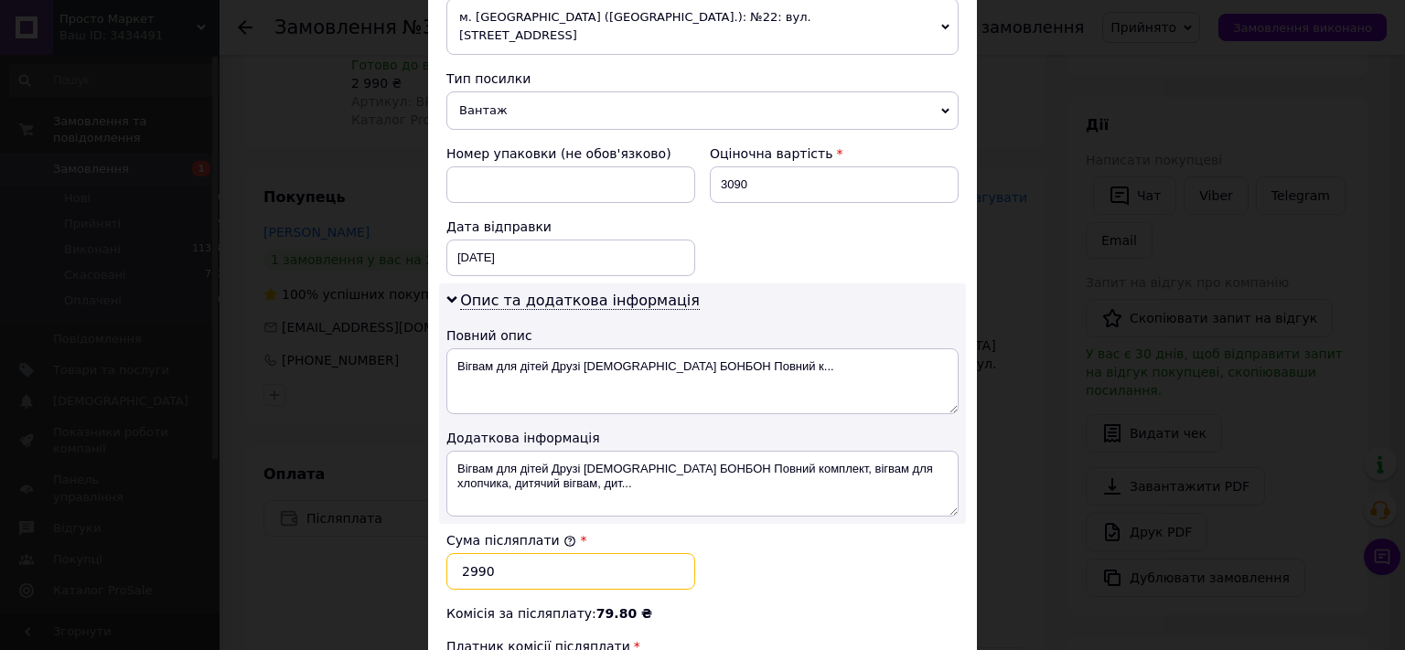
click at [500, 553] on input "2990" at bounding box center [570, 571] width 249 height 37
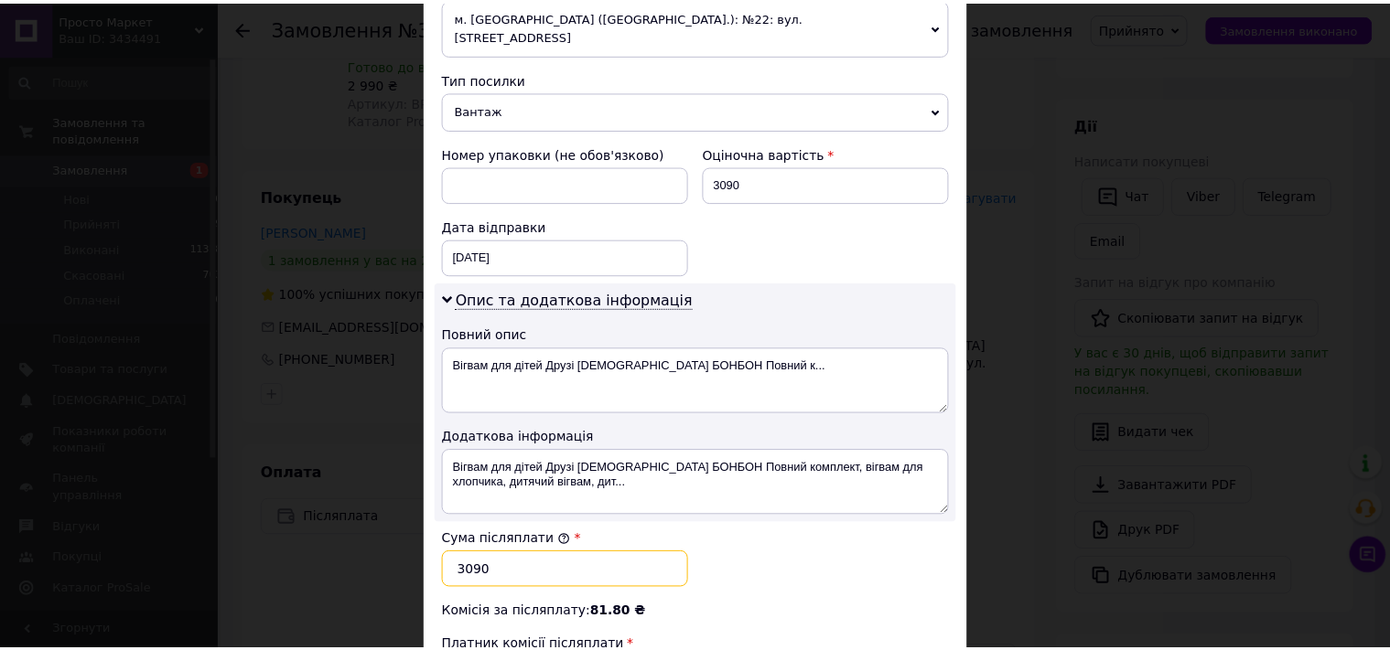
scroll to position [944, 0]
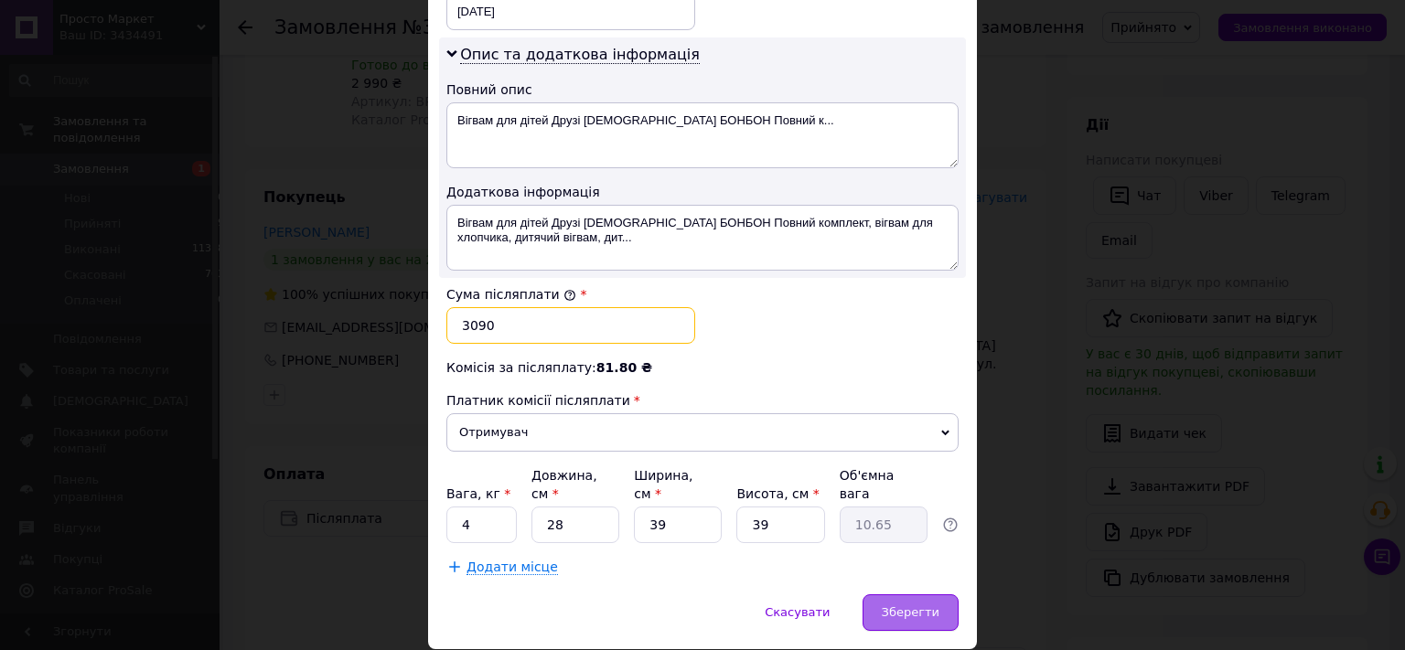
type input "3090"
click at [893, 606] on span "Зберегти" at bounding box center [911, 613] width 58 height 14
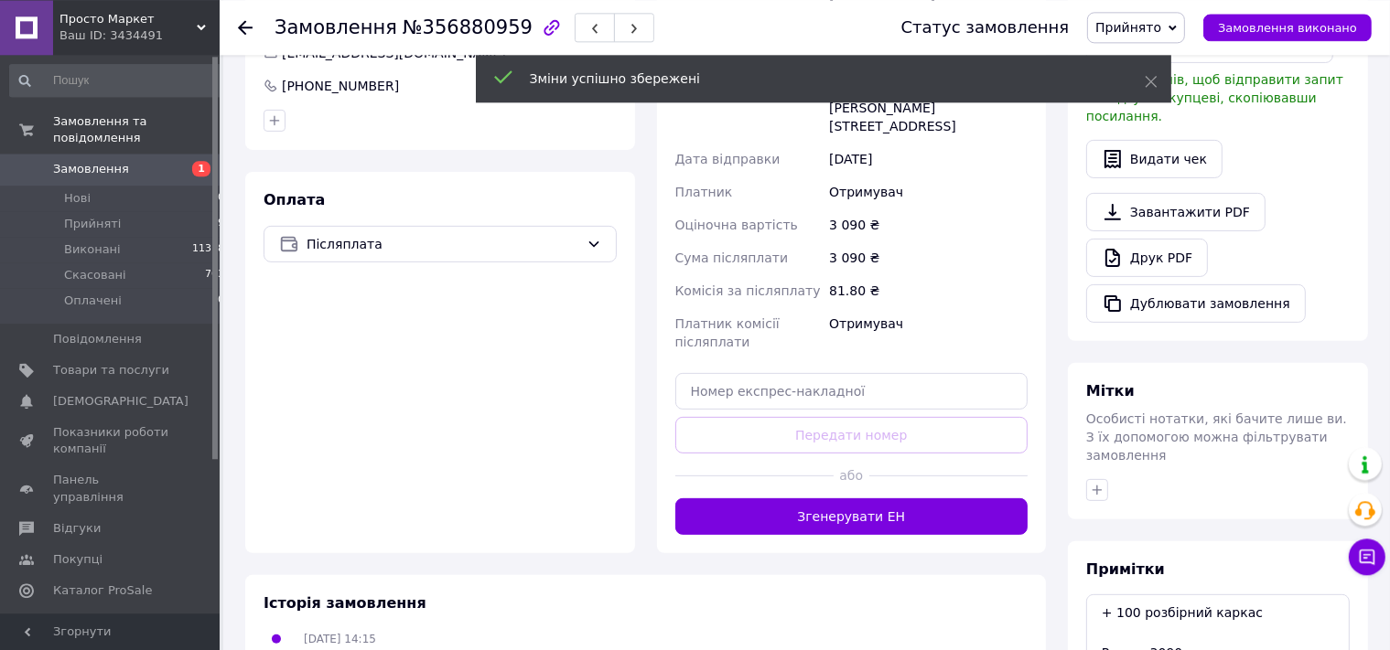
scroll to position [545, 0]
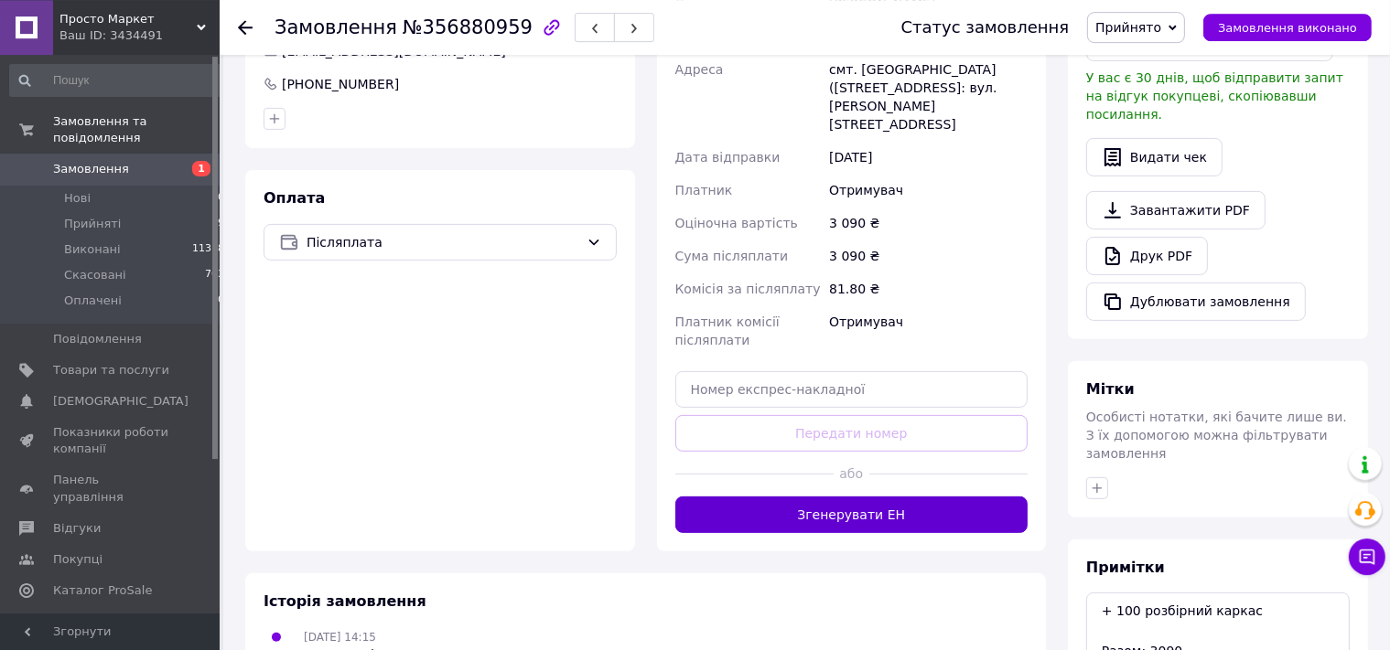
click at [856, 497] on button "Згенерувати ЕН" at bounding box center [851, 515] width 353 height 37
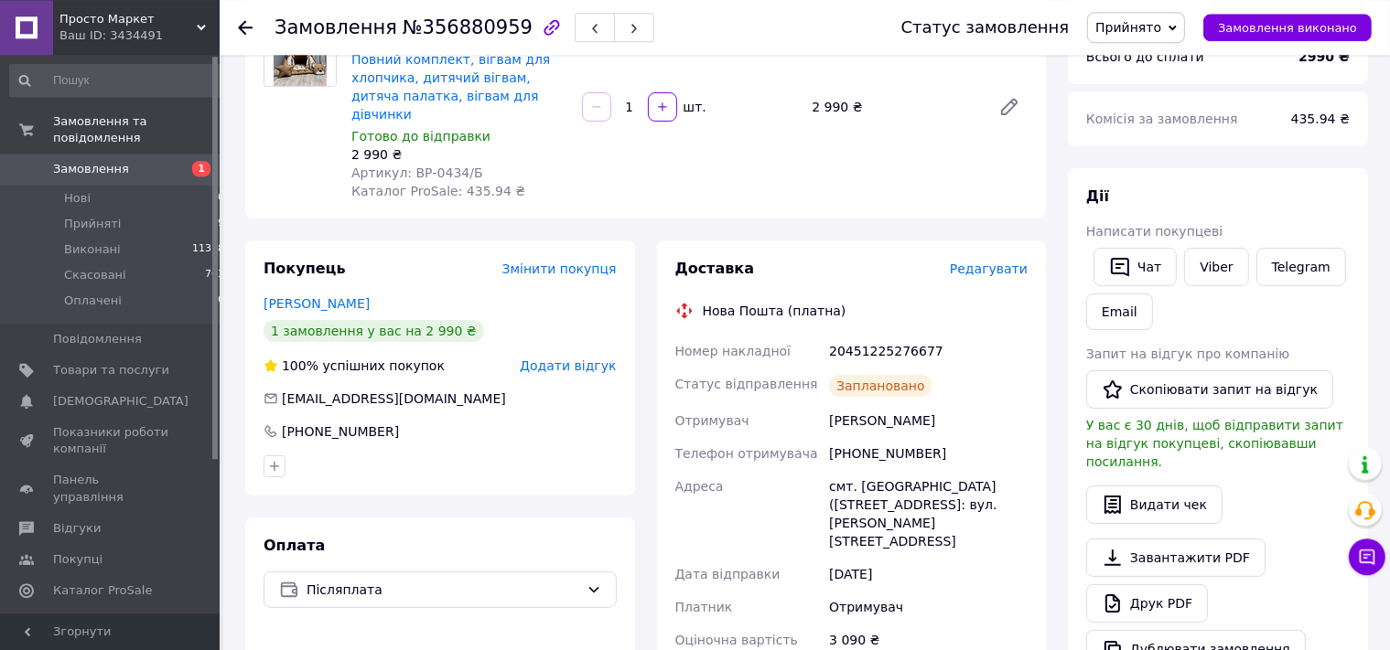
scroll to position [95, 0]
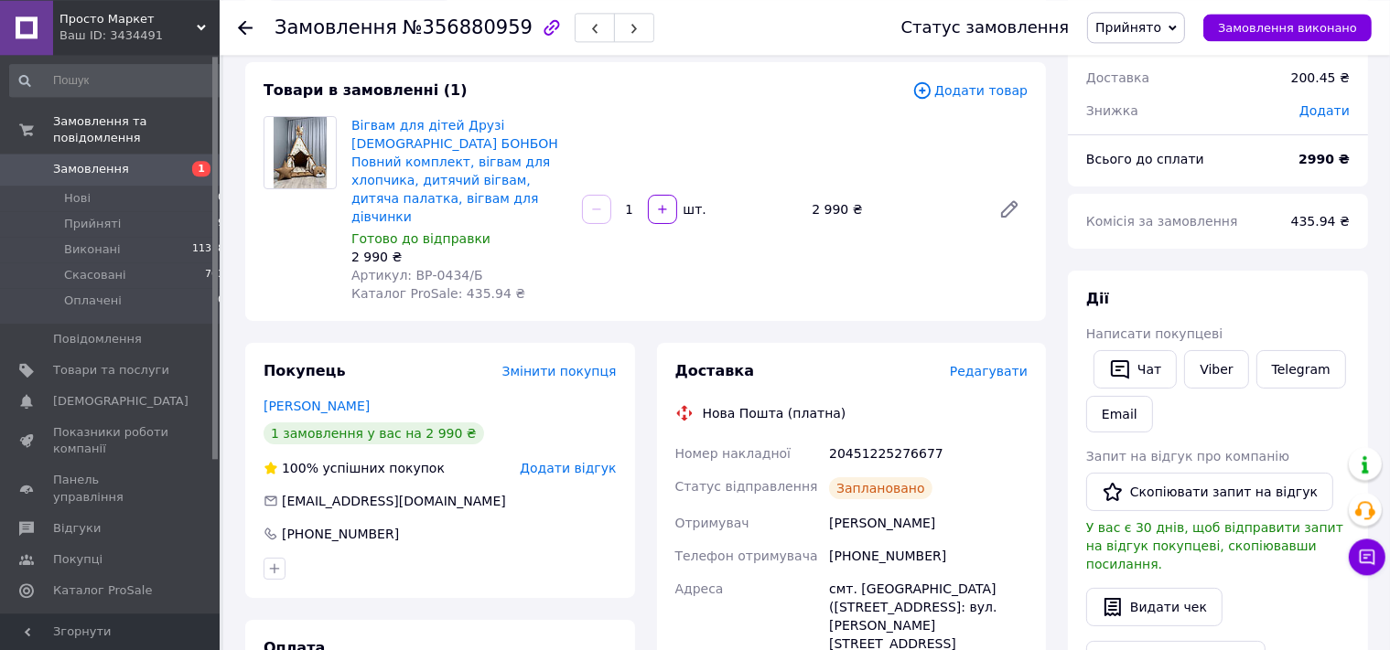
click at [1218, 286] on div "[PERSON_NAME] покупцеві   Чат Viber Telegram Email Запит на відгук про компанію…" at bounding box center [1218, 530] width 300 height 519
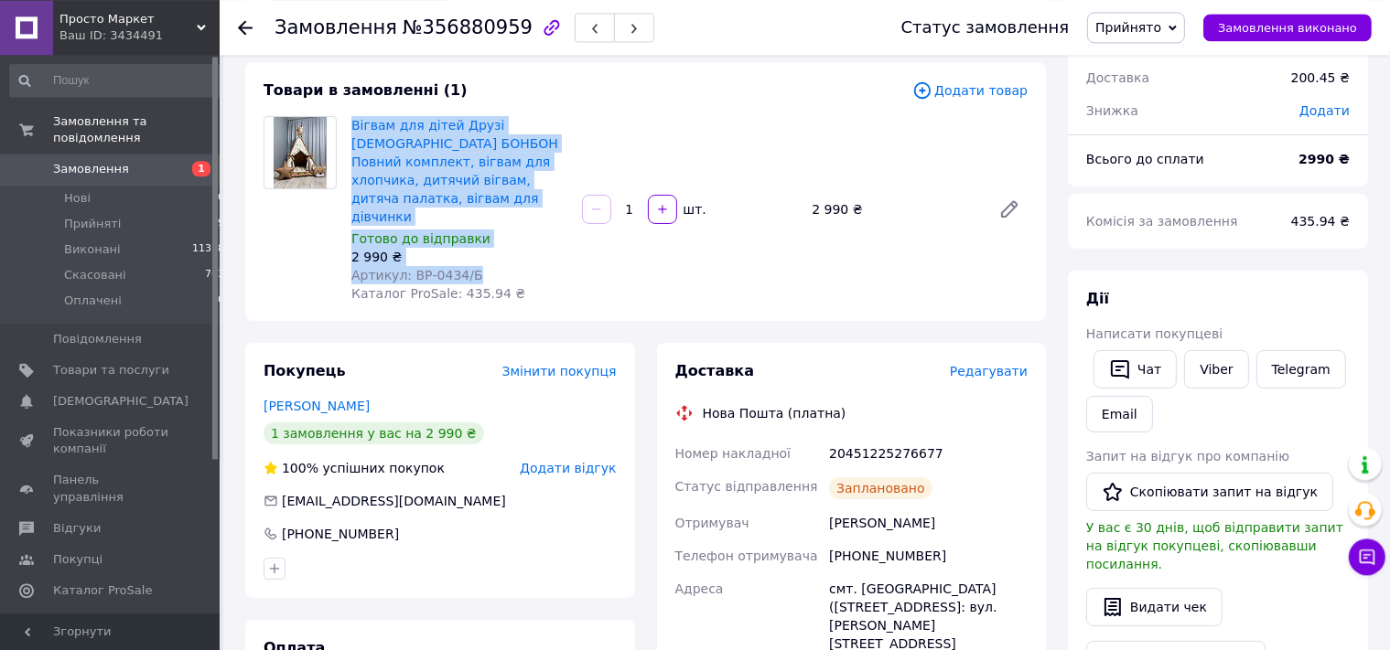
drag, startPoint x: 488, startPoint y: 241, endPoint x: 349, endPoint y: 126, distance: 180.6
click at [349, 126] on div "Вігвам для дітей Друзі [DEMOGRAPHIC_DATA] БОНБОН Повний комплект, вігвам для хл…" at bounding box center [459, 210] width 231 height 194
copy div "Вігвам для дітей Друзі [DEMOGRAPHIC_DATA] БОНБОН Повний комплект, вігвам для хл…"
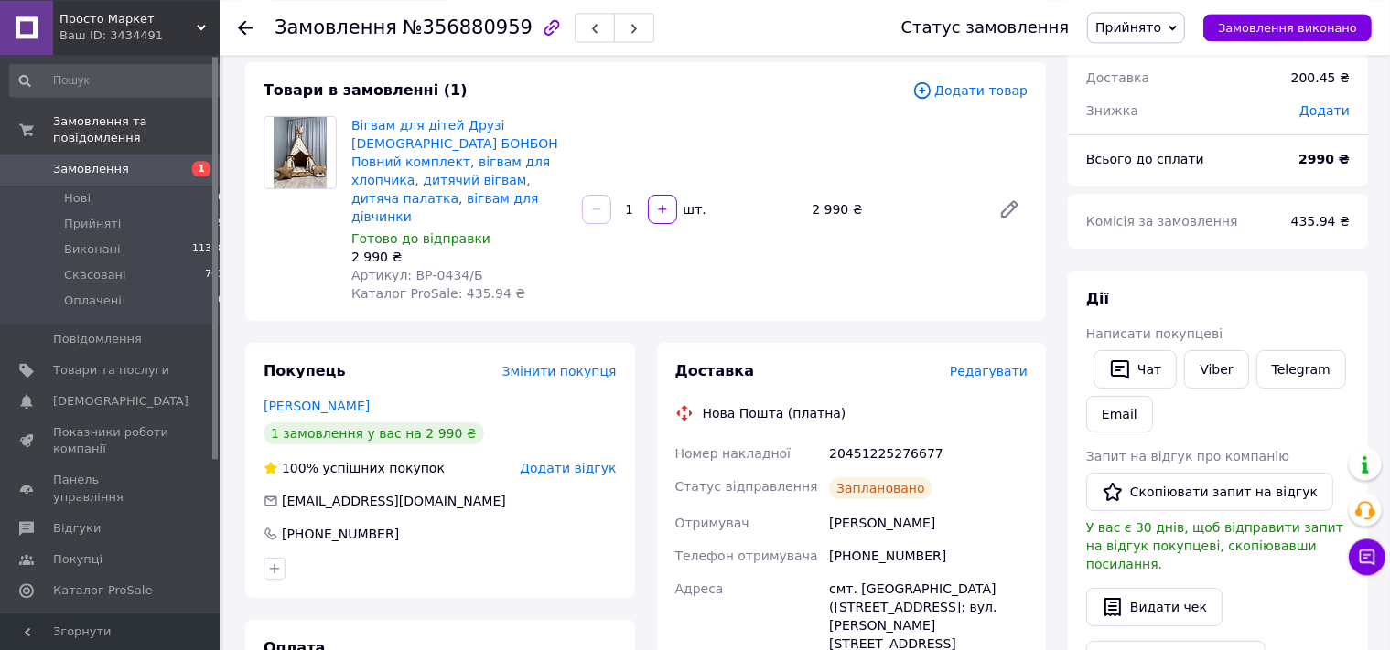
click at [1304, 408] on div "Чат Viber Telegram Email" at bounding box center [1217, 392] width 271 height 90
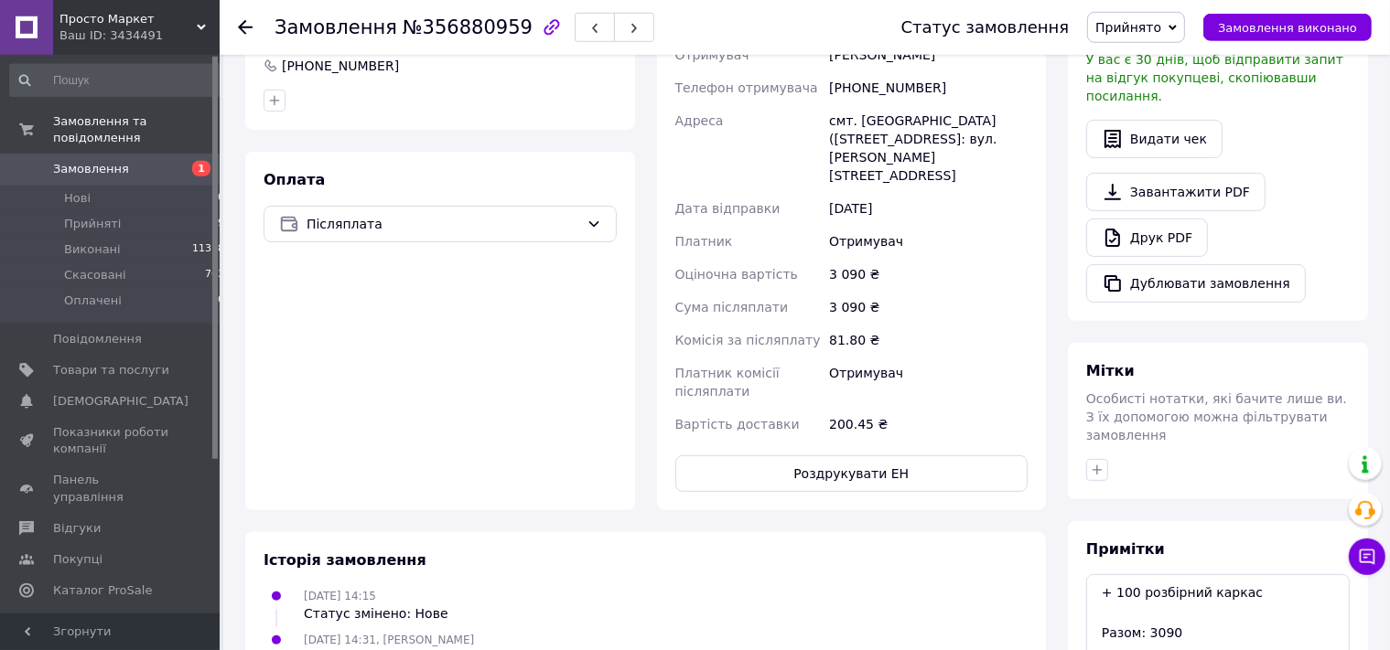
scroll to position [631, 0]
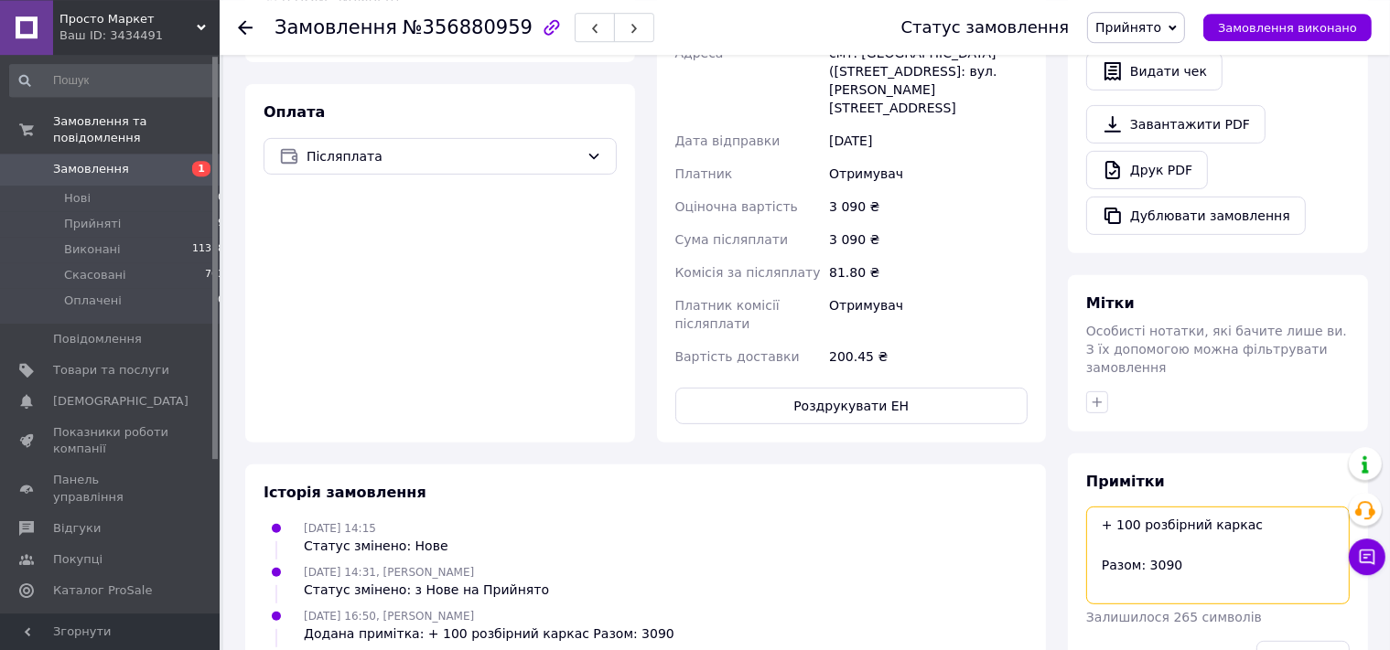
drag, startPoint x: 1204, startPoint y: 546, endPoint x: 1057, endPoint y: 467, distance: 167.0
click at [1086, 507] on textarea "+ 100 розбірний каркас Разом: 3090" at bounding box center [1217, 555] width 263 height 97
click at [1203, 402] on div "Всього 1 товар 2 990 ₴ Доставка 200.45 ₴ Знижка Додати Всього до сплати 2990 ₴ …" at bounding box center [1218, 71] width 300 height 1250
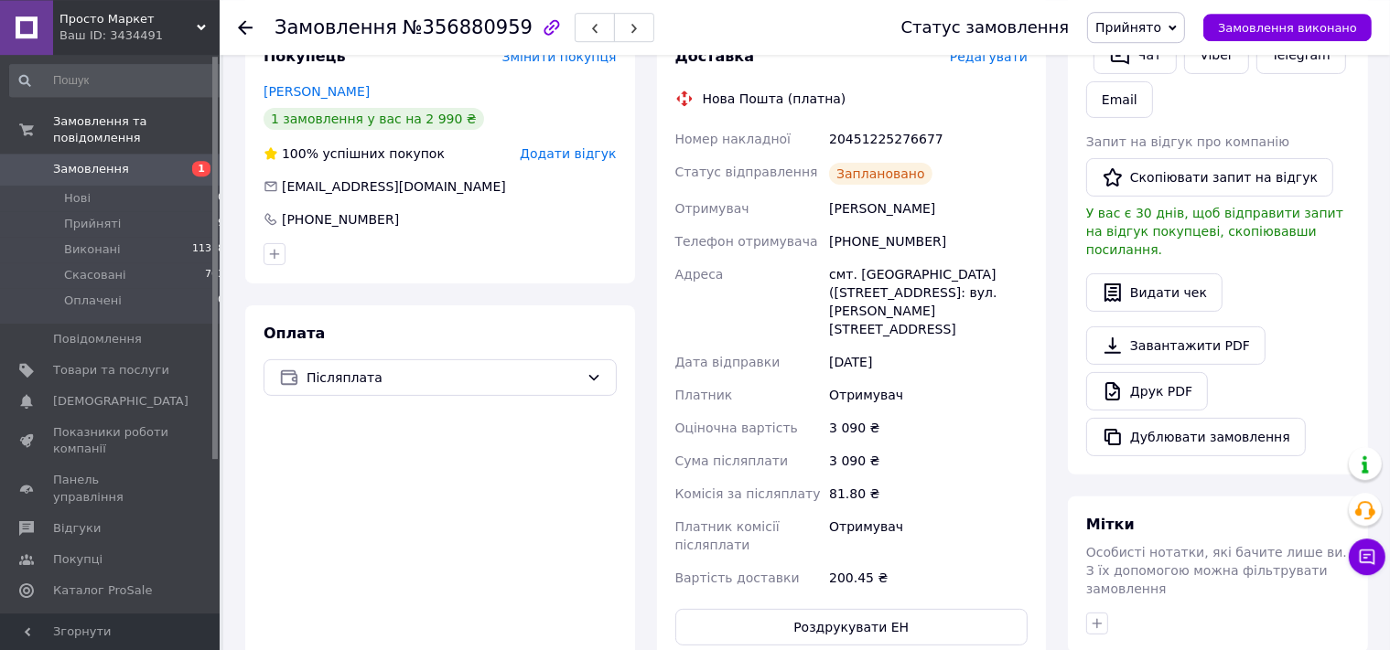
scroll to position [399, 0]
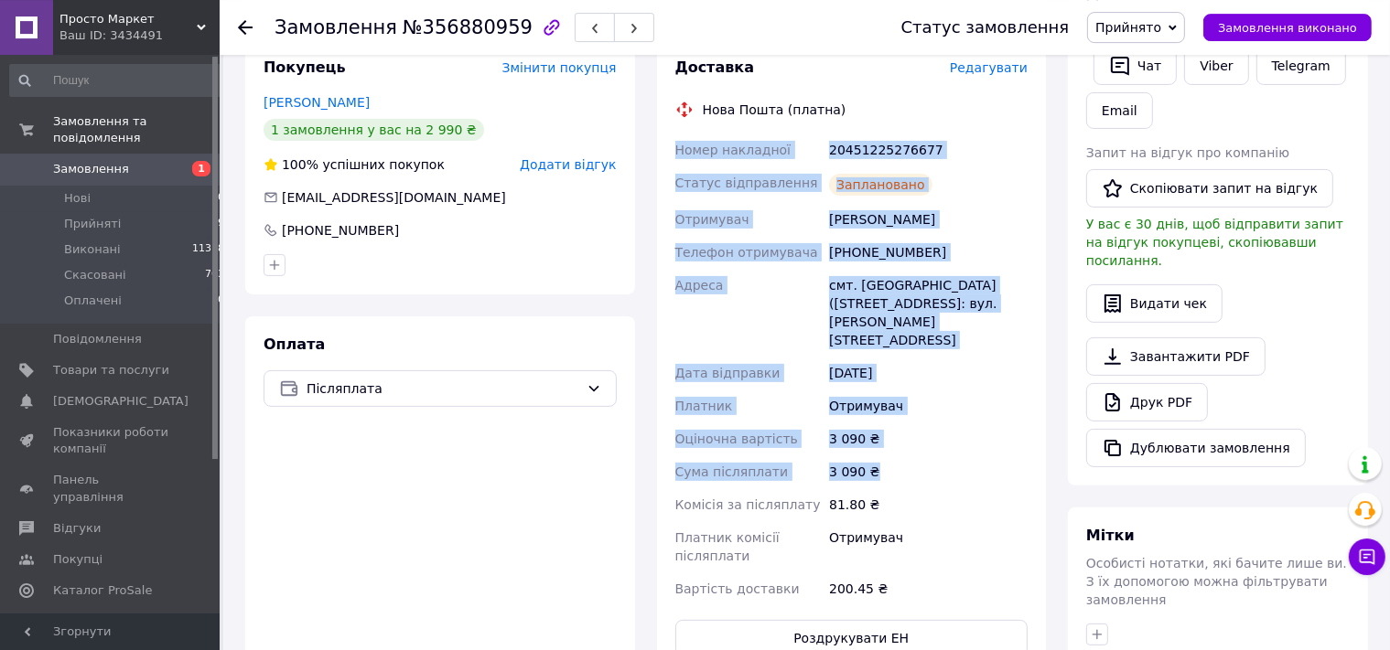
drag, startPoint x: 670, startPoint y: 122, endPoint x: 919, endPoint y: 428, distance: 395.3
click at [919, 428] on div "Доставка Редагувати Нова Пошта (платна) Номер накладної 20451225276677 Статус в…" at bounding box center [852, 357] width 390 height 636
copy div "Номер накладної 20451225276677 Статус відправлення Заплановано Отримувач [PERSO…"
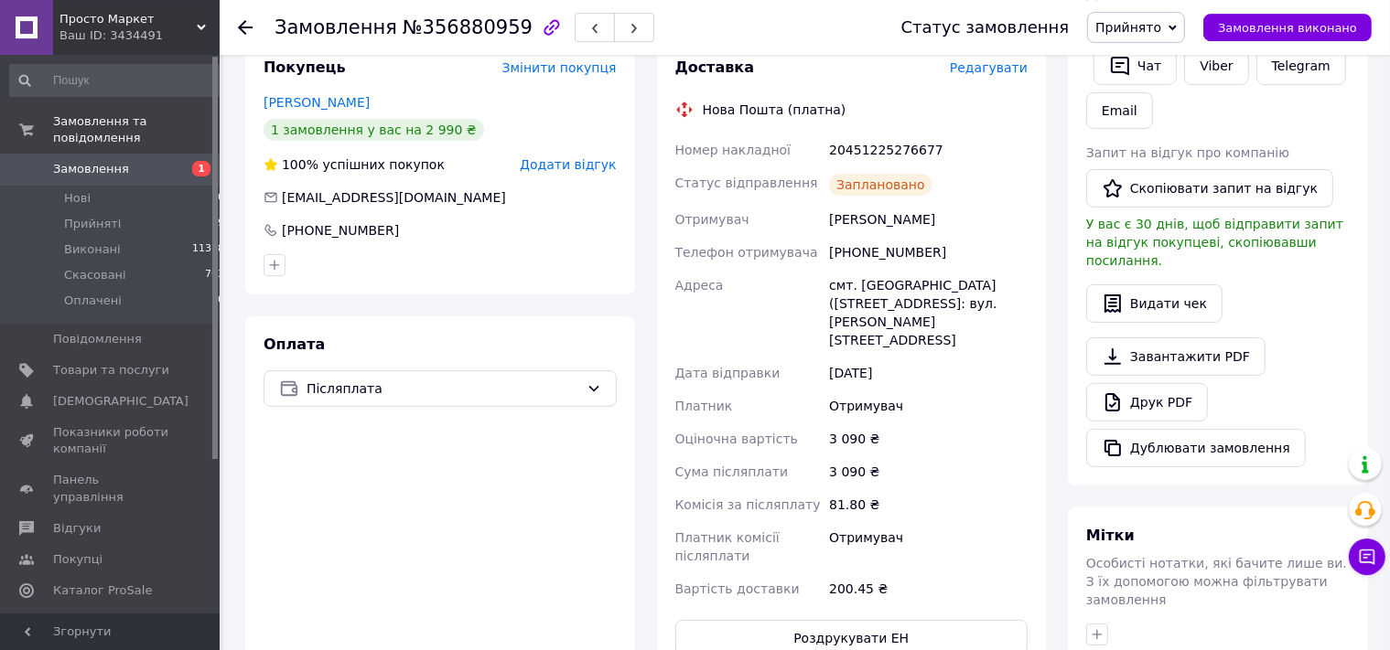
click at [576, 577] on div "Оплата Післяплата" at bounding box center [440, 496] width 390 height 359
click at [75, 190] on span "Нові" at bounding box center [77, 198] width 27 height 16
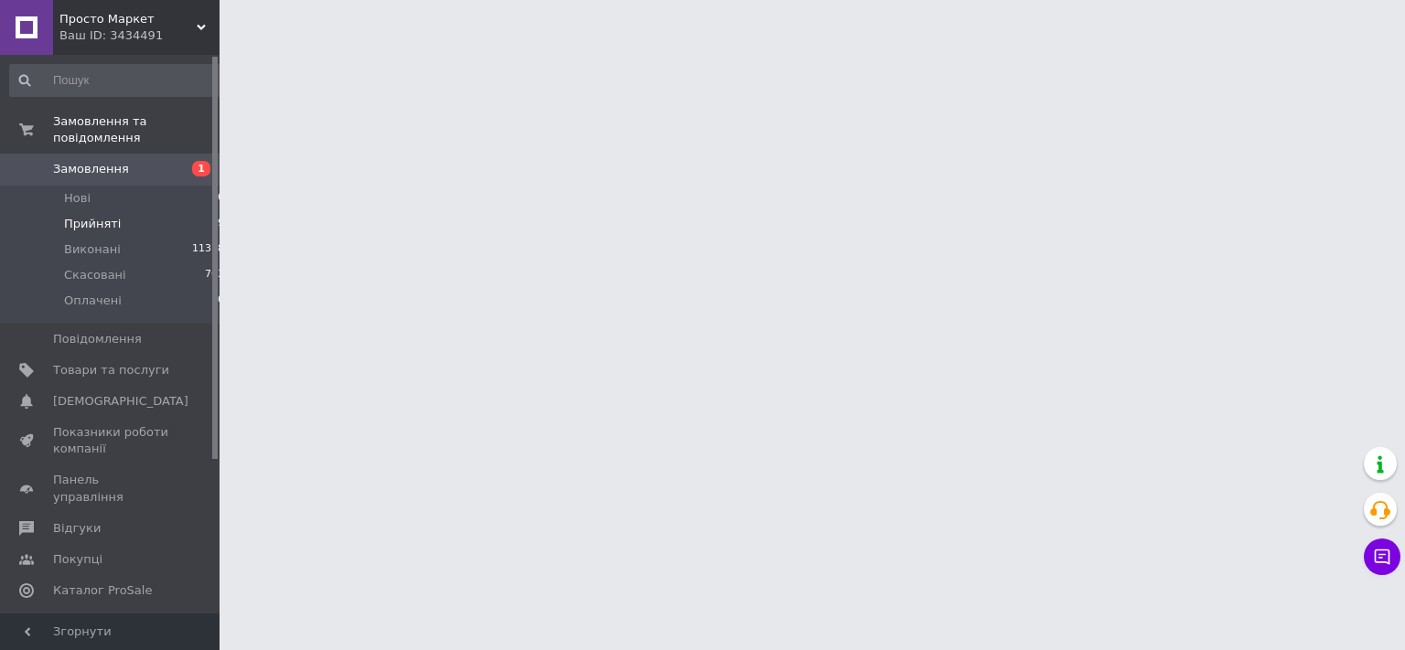
click at [86, 216] on span "Прийняті" at bounding box center [92, 224] width 57 height 16
